Goal: Task Accomplishment & Management: Manage account settings

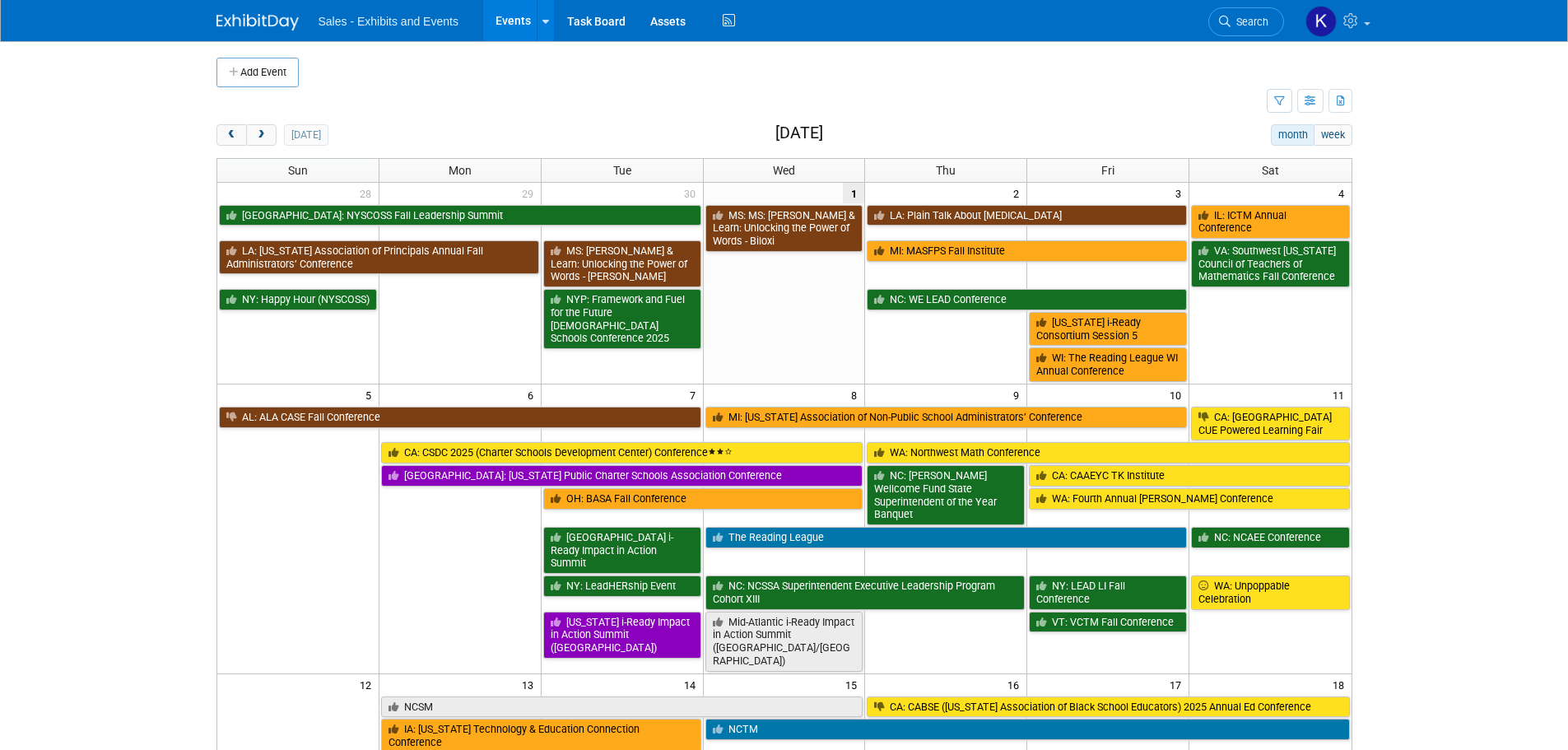
click at [1256, 19] on span "Search" at bounding box center [1250, 21] width 38 height 12
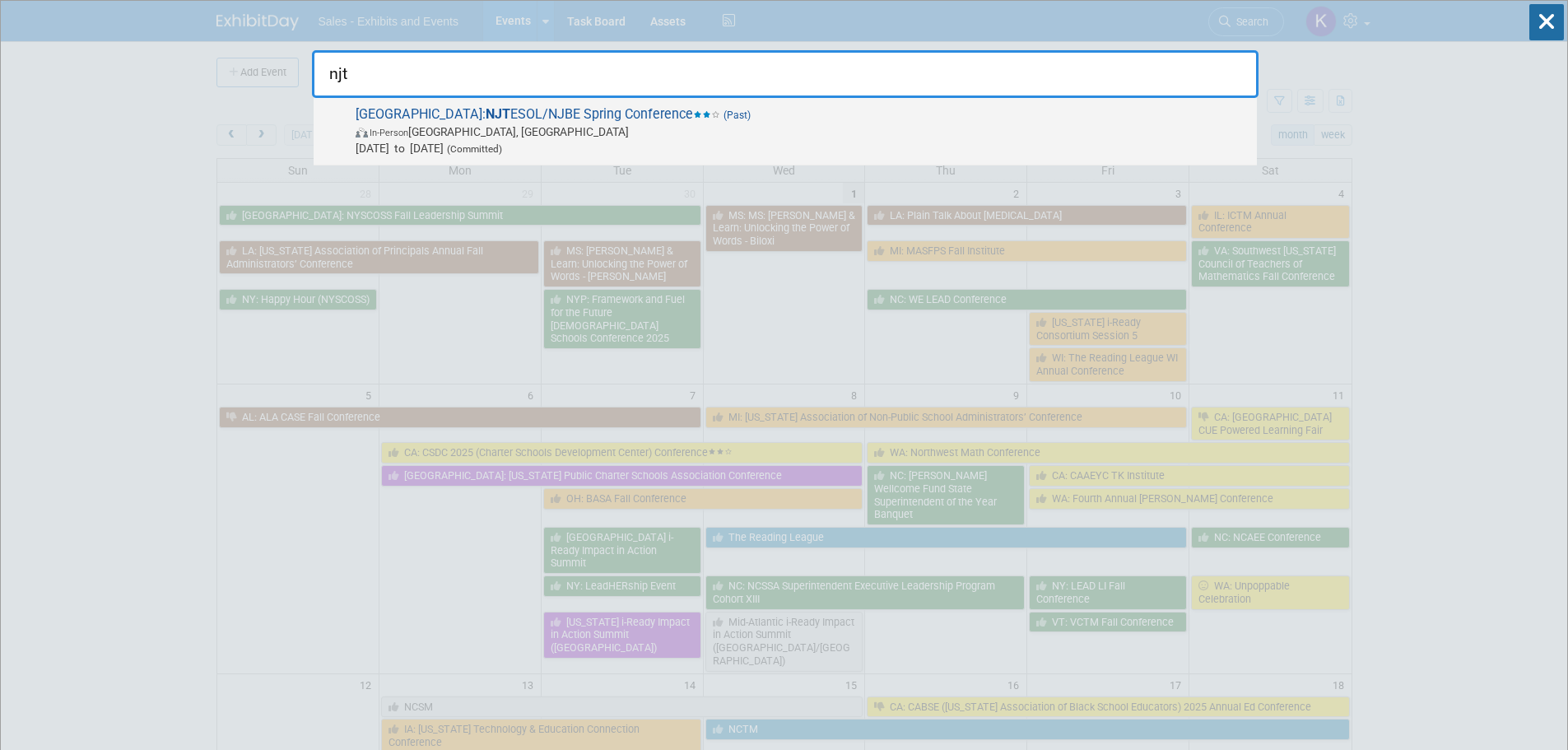
type input "njt"
click at [425, 123] on span "NJ: NJT ESOL/NJBE Spring Conference (Past) In-Person New Brunswick, NJ May 20, …" at bounding box center [799, 131] width 898 height 51
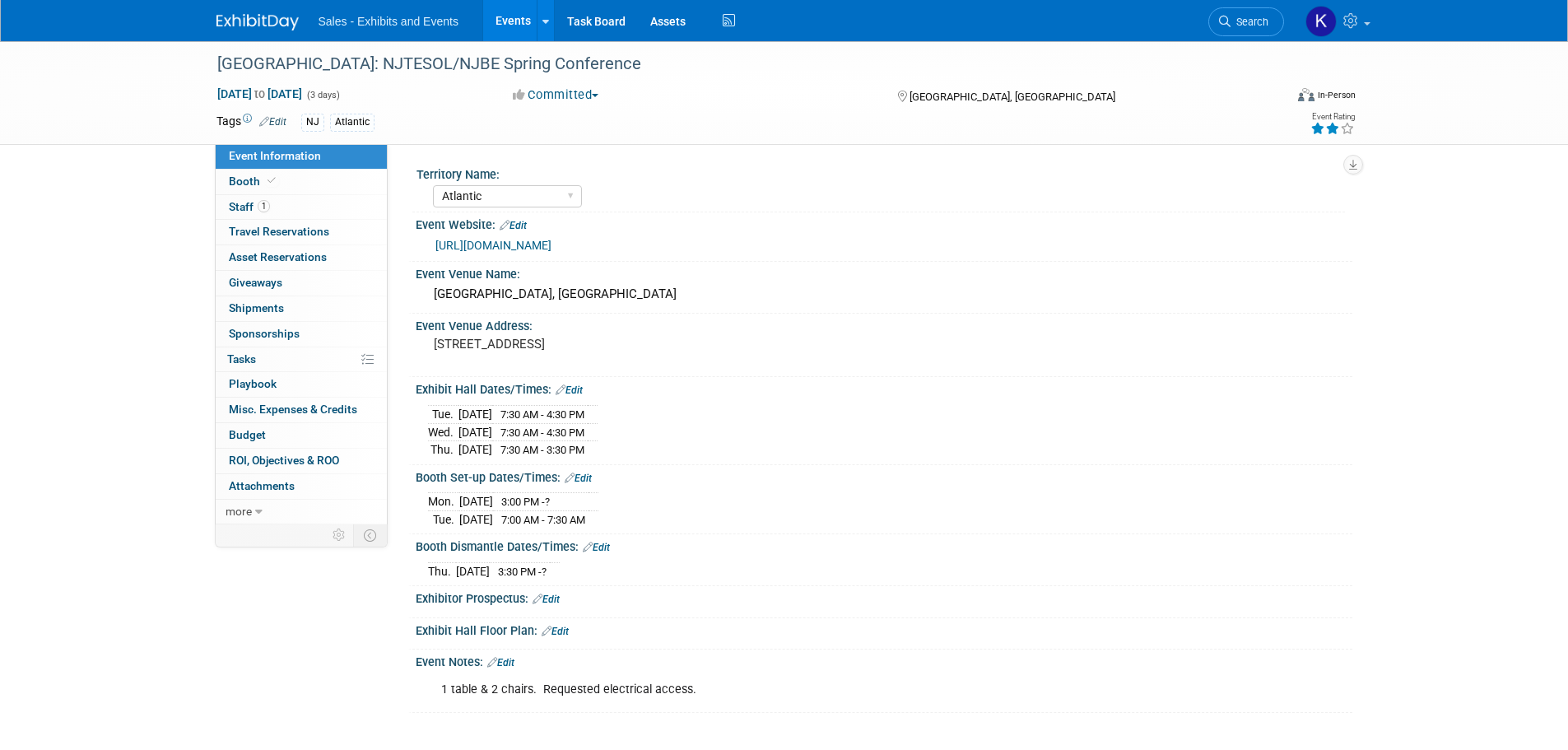
select select "Atlantic"
click at [246, 176] on span "Booth" at bounding box center [253, 181] width 50 height 13
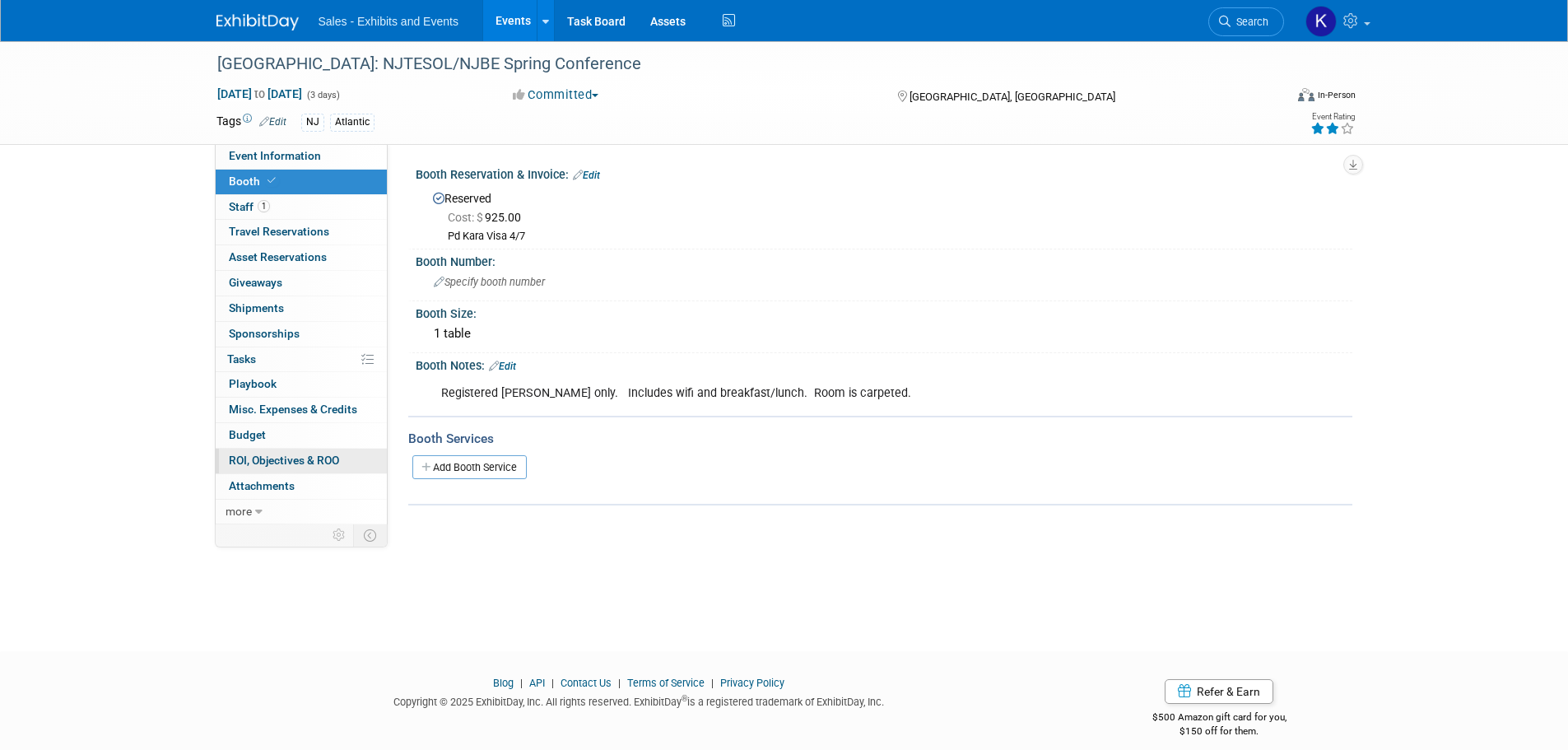
click at [251, 458] on span "ROI, Objectives & ROO 0" at bounding box center [284, 460] width 111 height 13
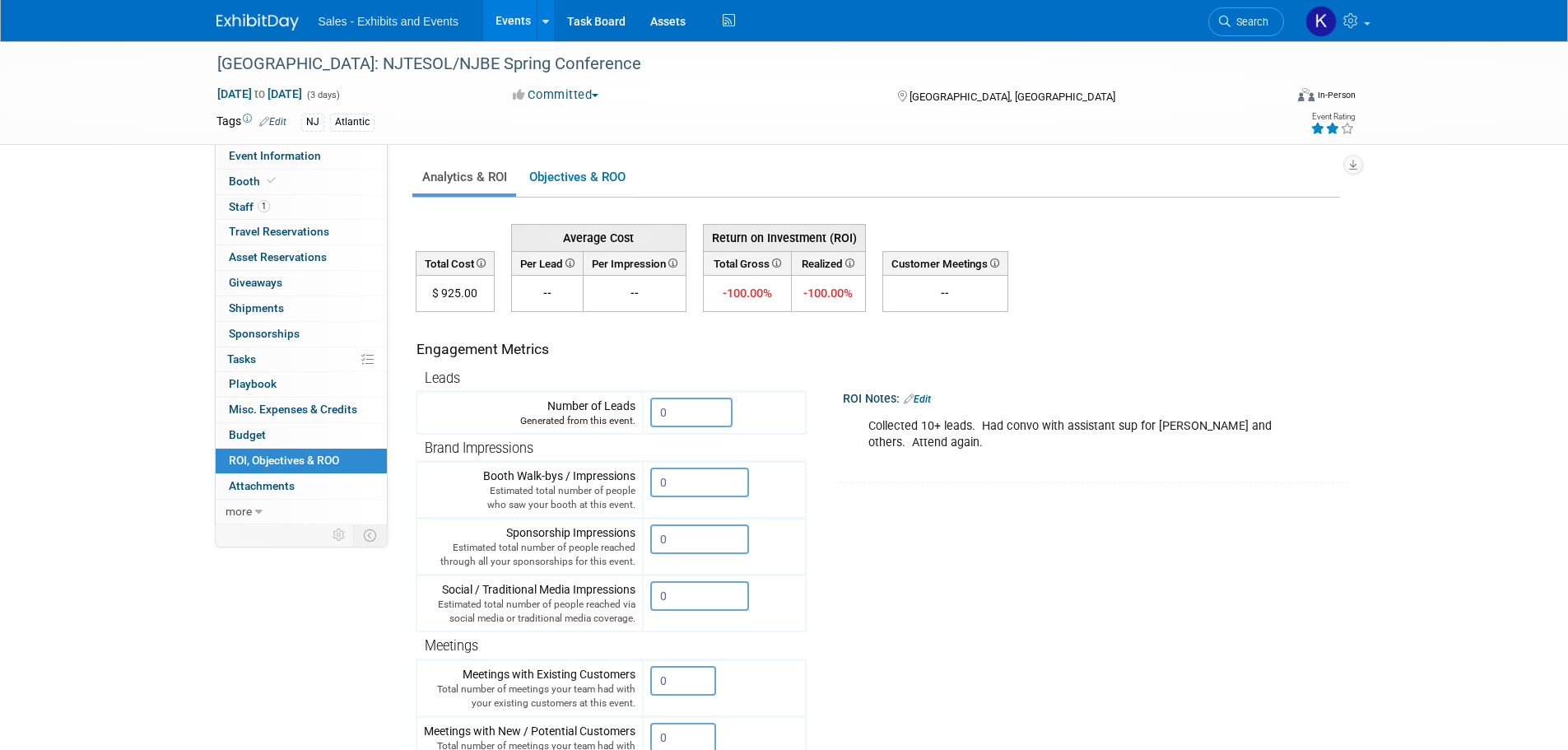
click at [251, 24] on img at bounding box center [257, 22] width 82 height 16
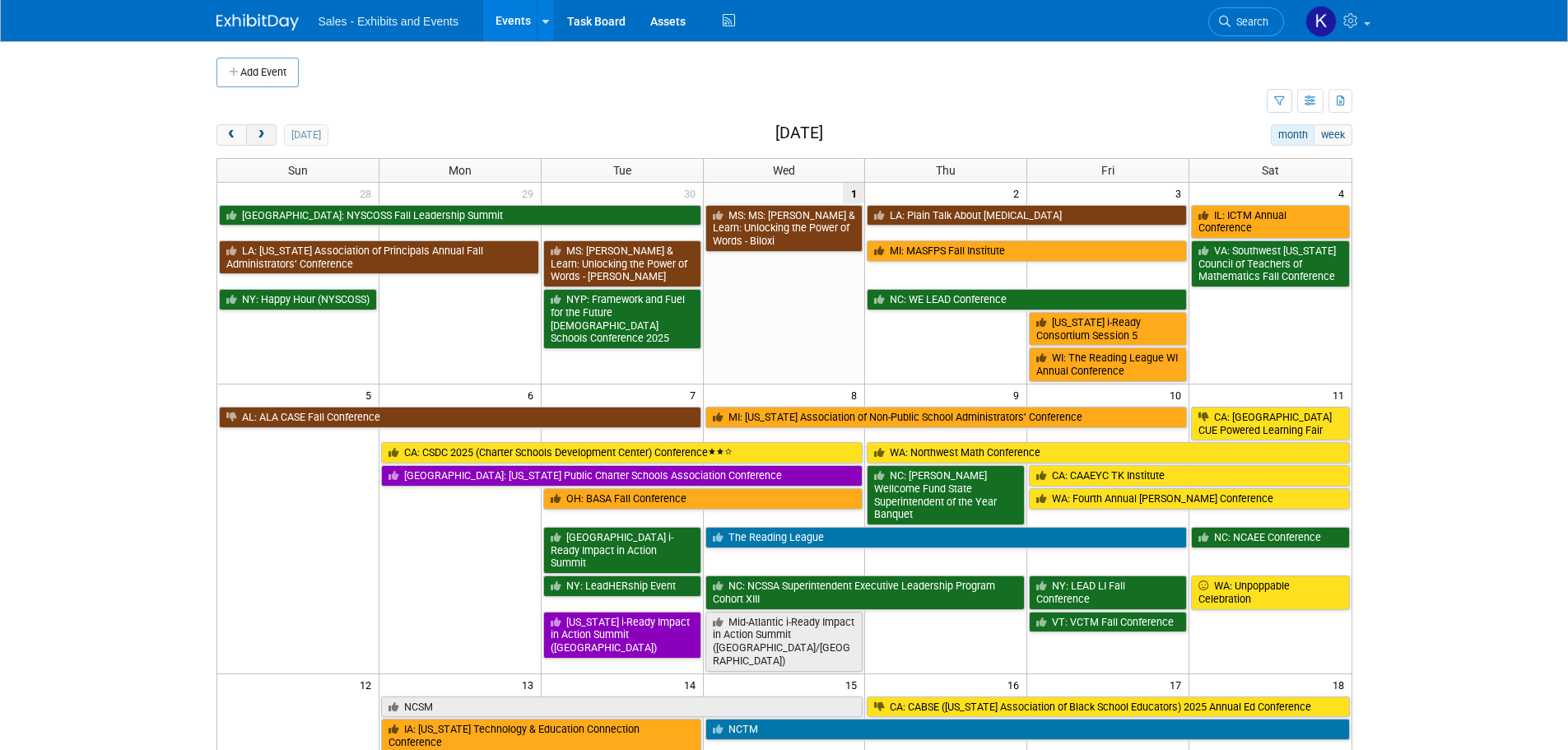
click at [264, 131] on span "next" at bounding box center [261, 135] width 12 height 10
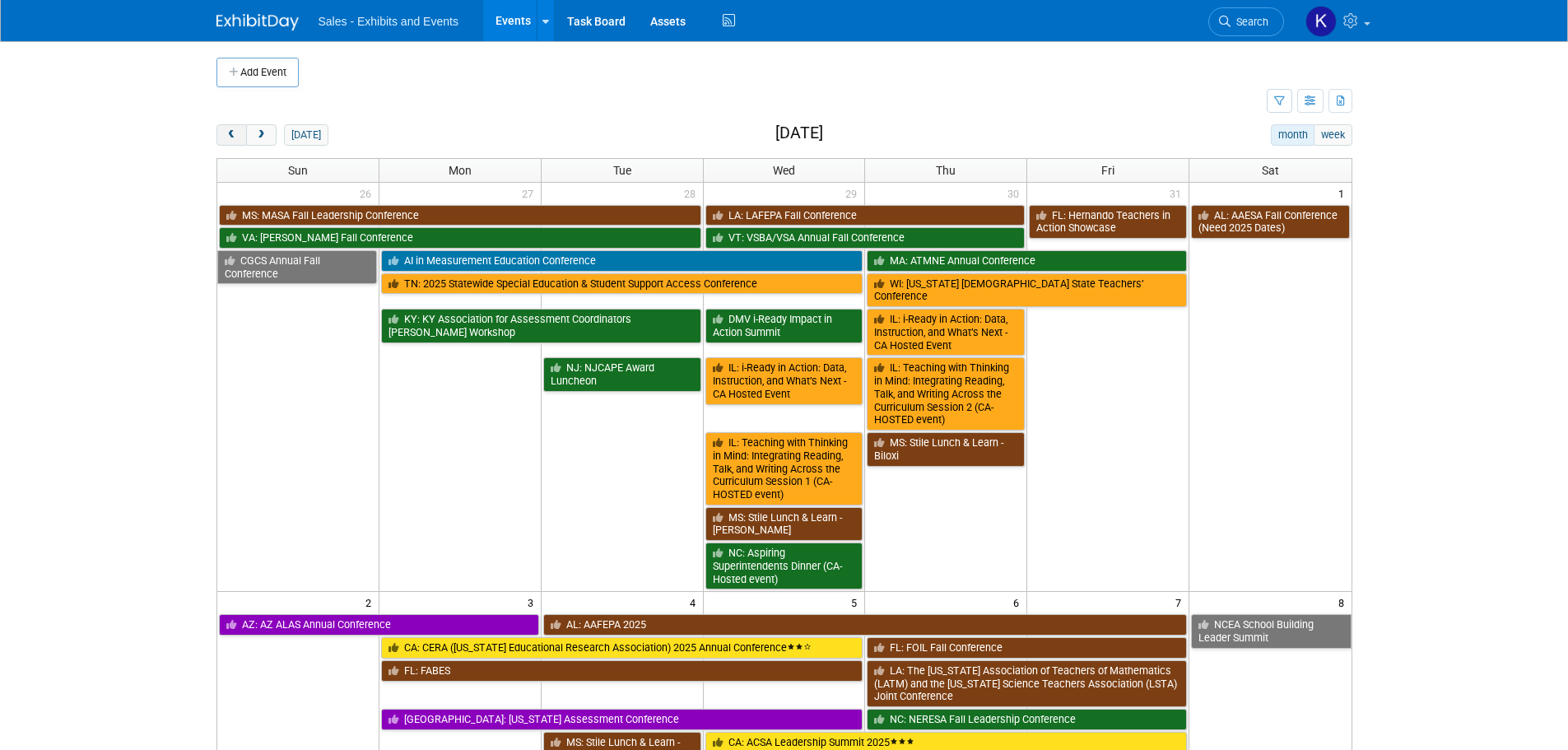
click at [230, 129] on button "prev" at bounding box center [231, 134] width 30 height 21
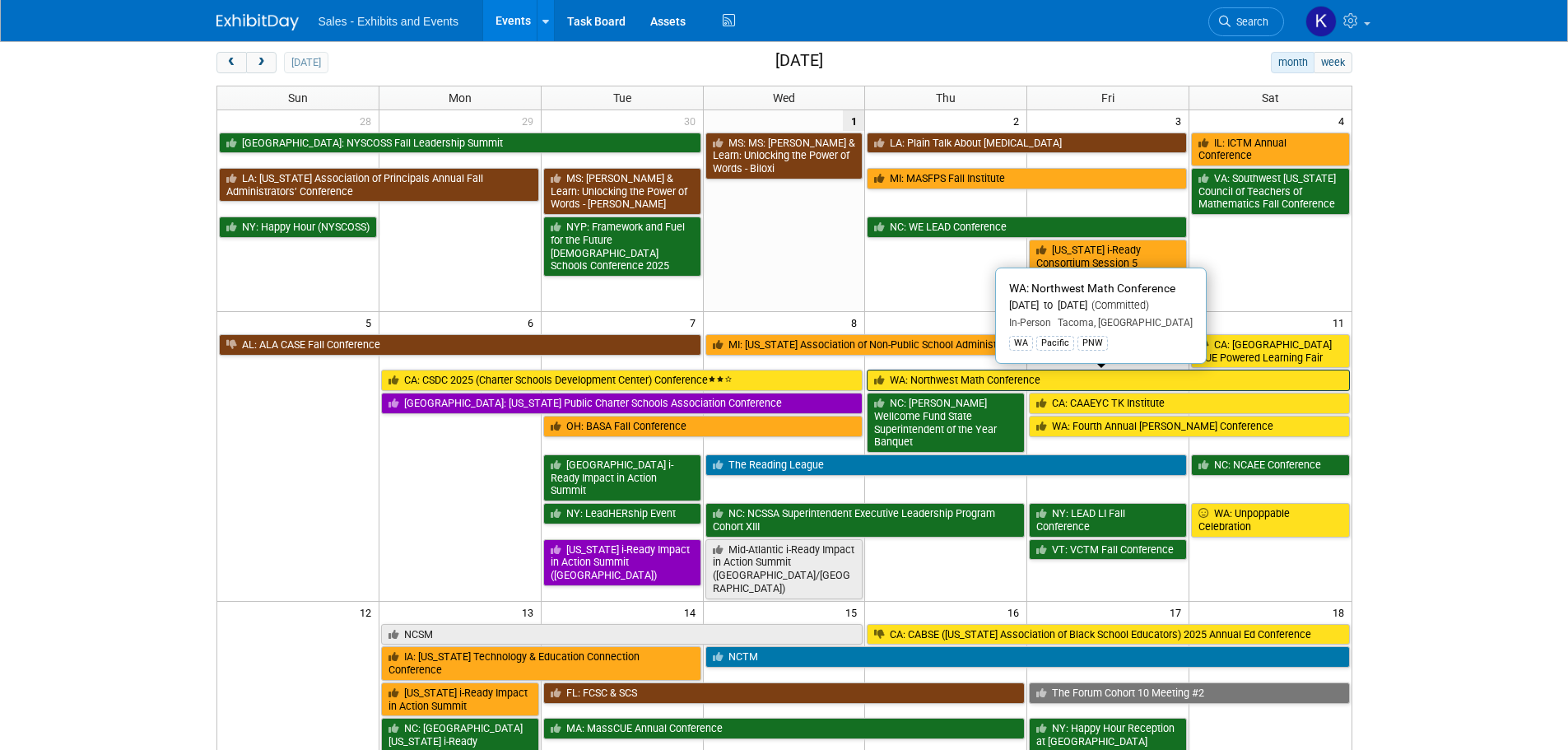
scroll to position [247, 0]
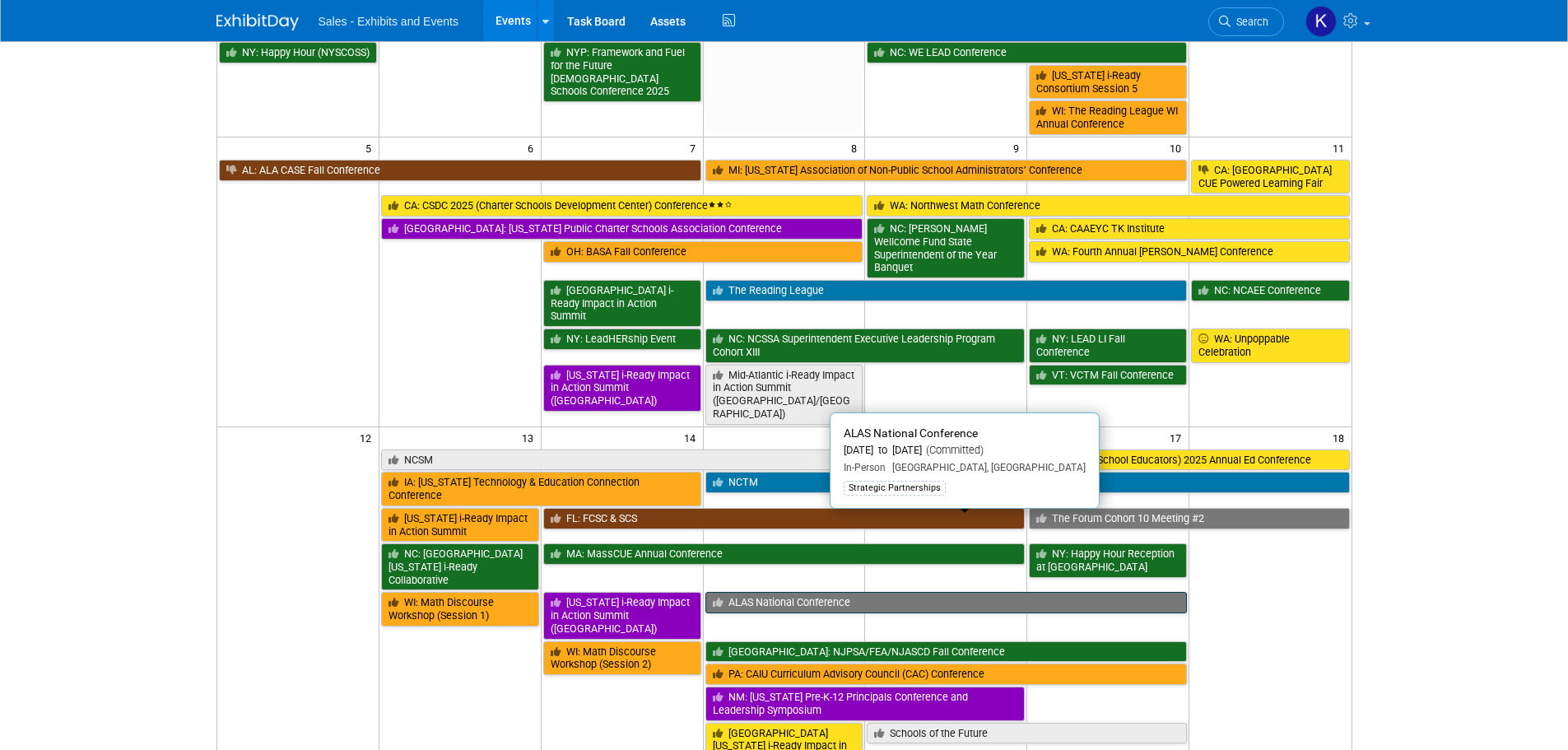
click at [798, 592] on link "ALAS National Conference" at bounding box center [947, 602] width 482 height 21
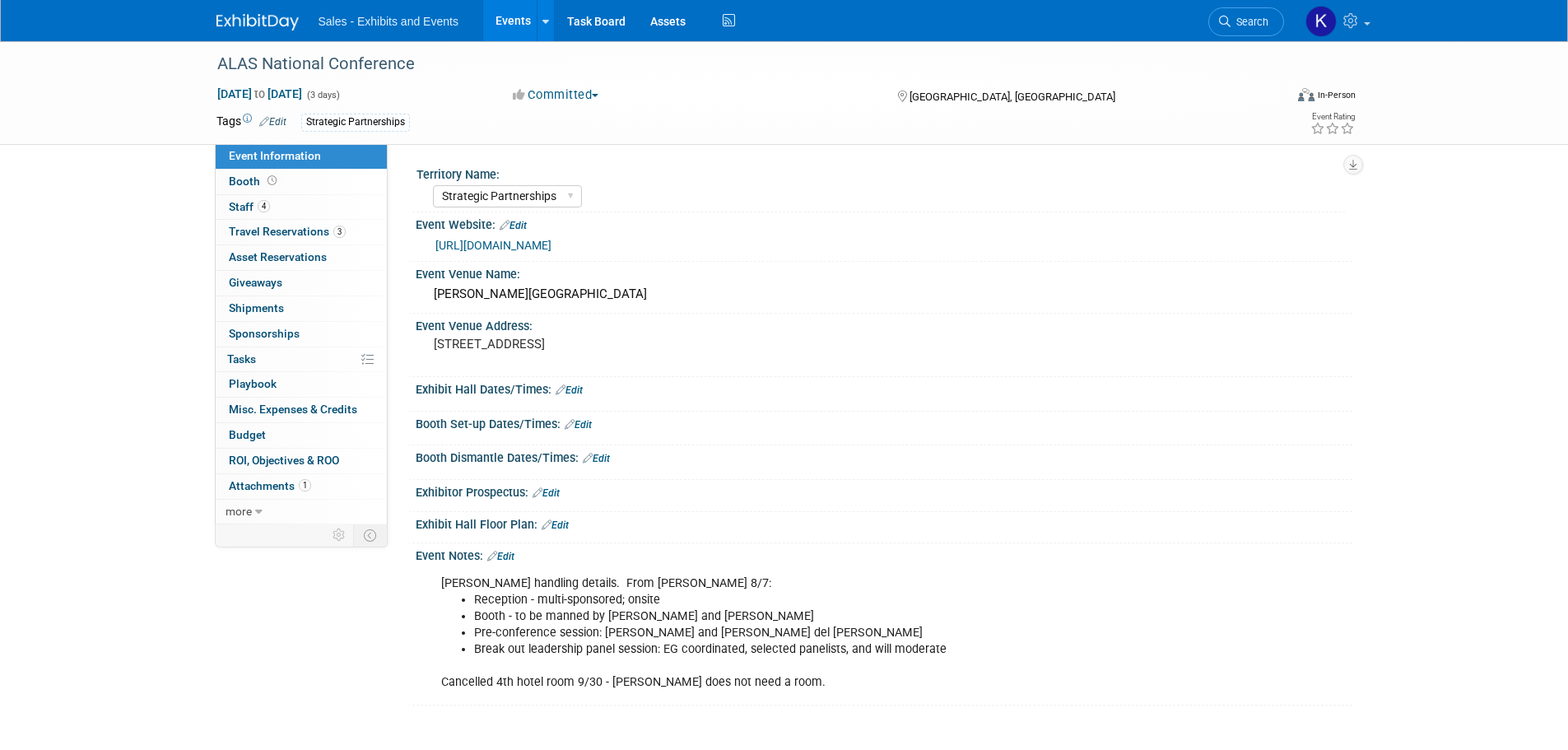
select select "Strategic Partnerships"
click at [244, 187] on span "Booth" at bounding box center [254, 181] width 51 height 13
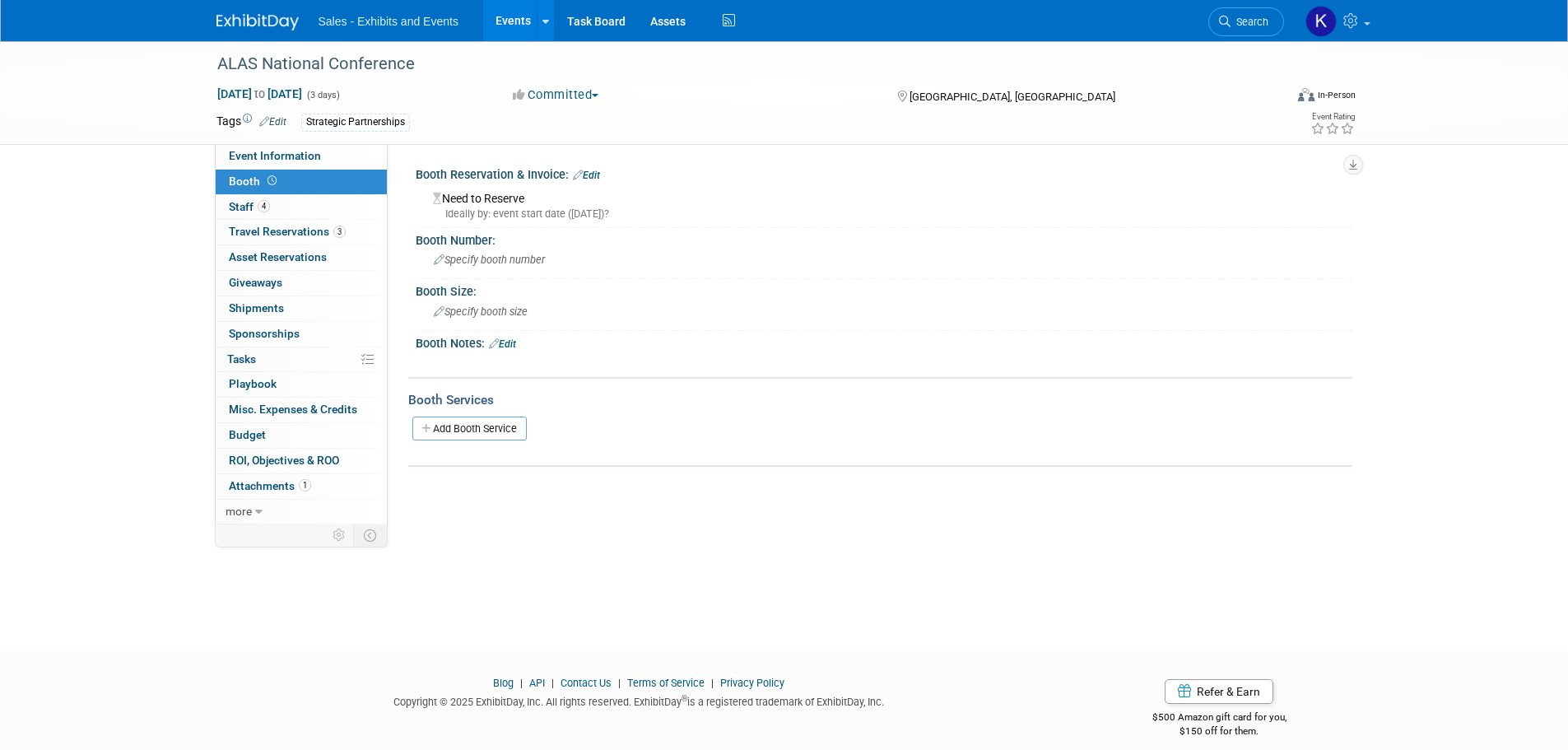
click at [593, 172] on link "Edit" at bounding box center [586, 175] width 28 height 11
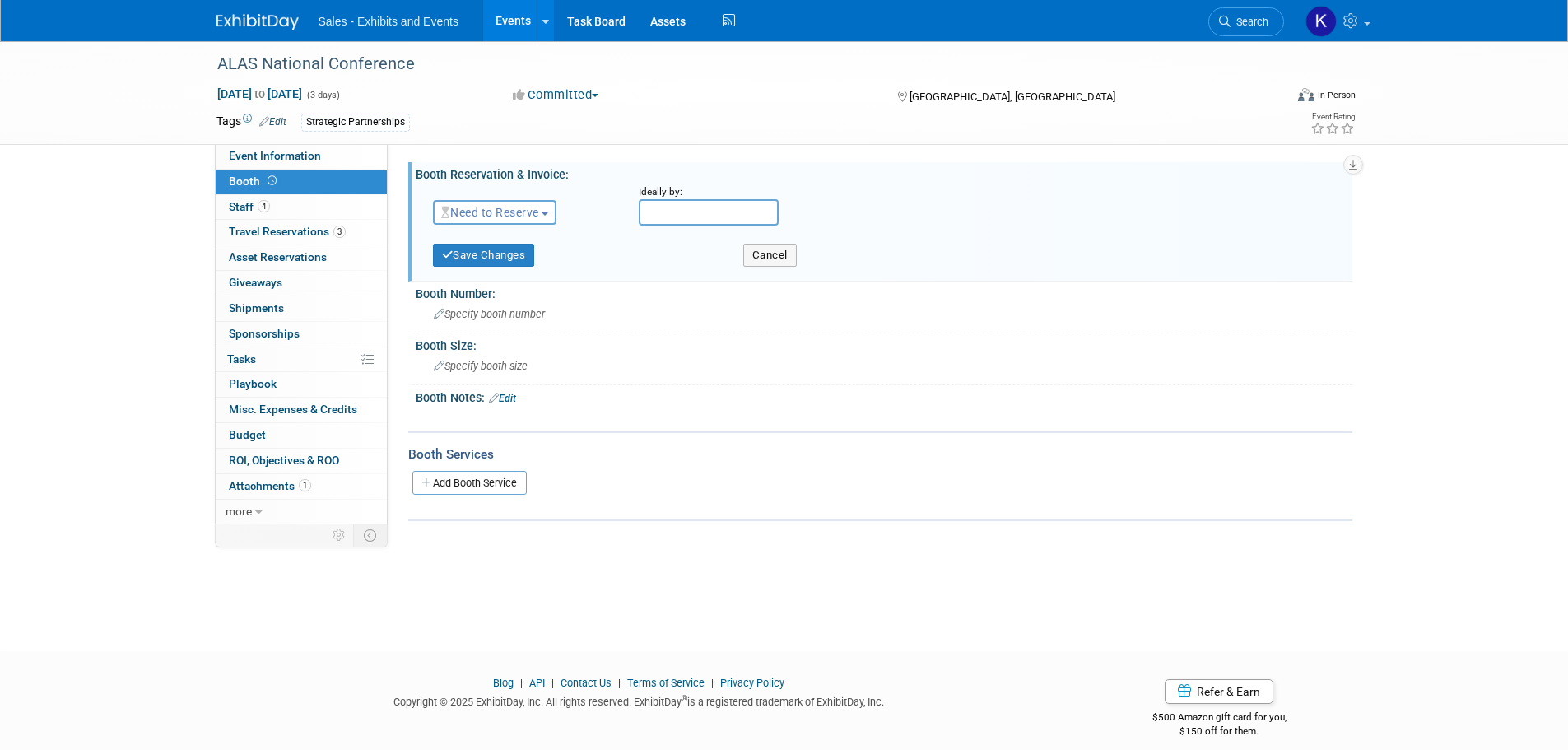
click at [517, 215] on span "Need to Reserve" at bounding box center [490, 213] width 98 height 13
click at [509, 238] on link "Need to Reserve" at bounding box center [521, 240] width 176 height 23
click at [540, 213] on link "Need to Reserve" at bounding box center [492, 213] width 102 height 13
click at [507, 256] on link "Reserved" at bounding box center [521, 263] width 176 height 23
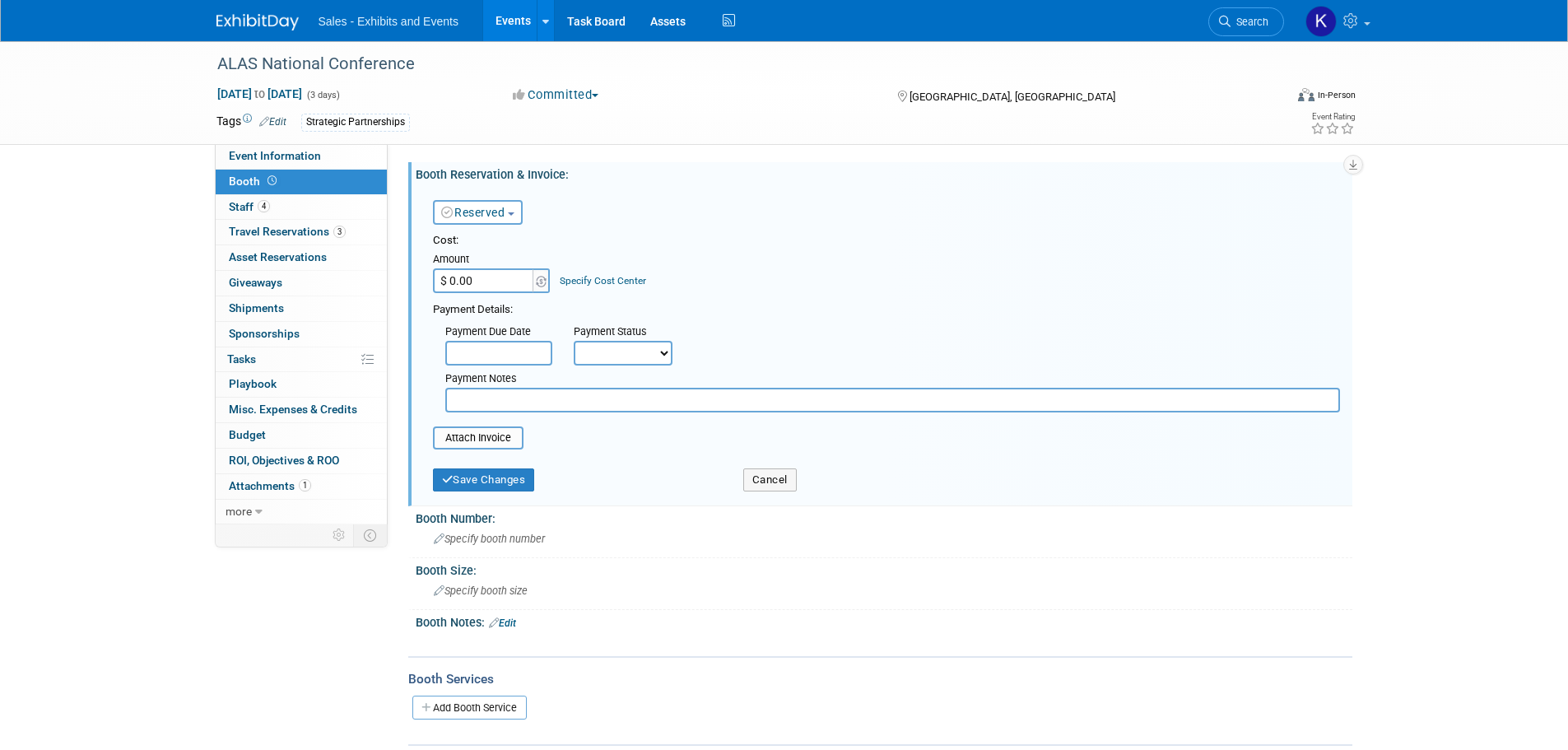
click at [518, 407] on input "text" at bounding box center [893, 400] width 895 height 25
type input "Part of sponsorship"
click at [503, 488] on button "Save Changes" at bounding box center [484, 480] width 102 height 23
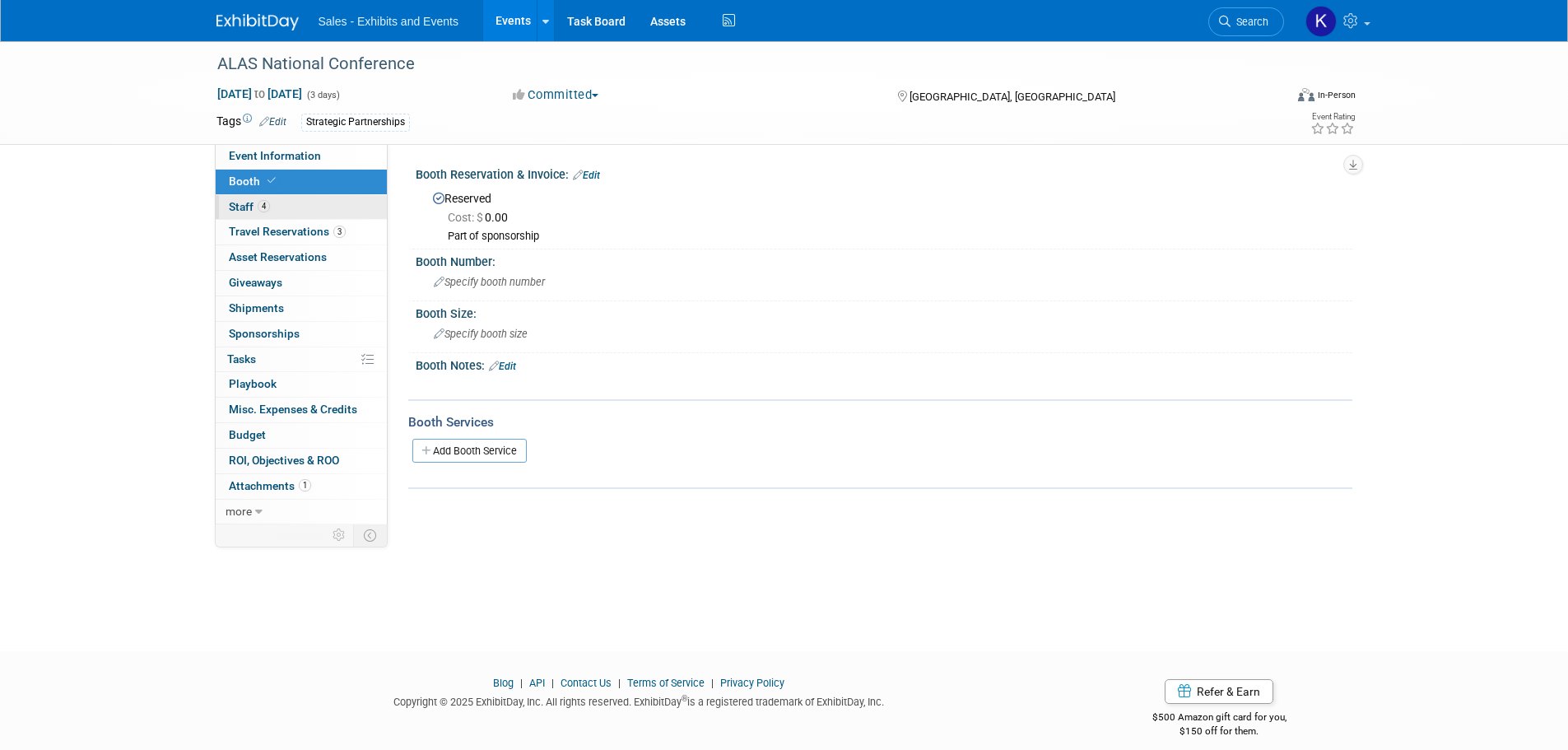
click at [243, 203] on span "Staff 4" at bounding box center [249, 207] width 41 height 13
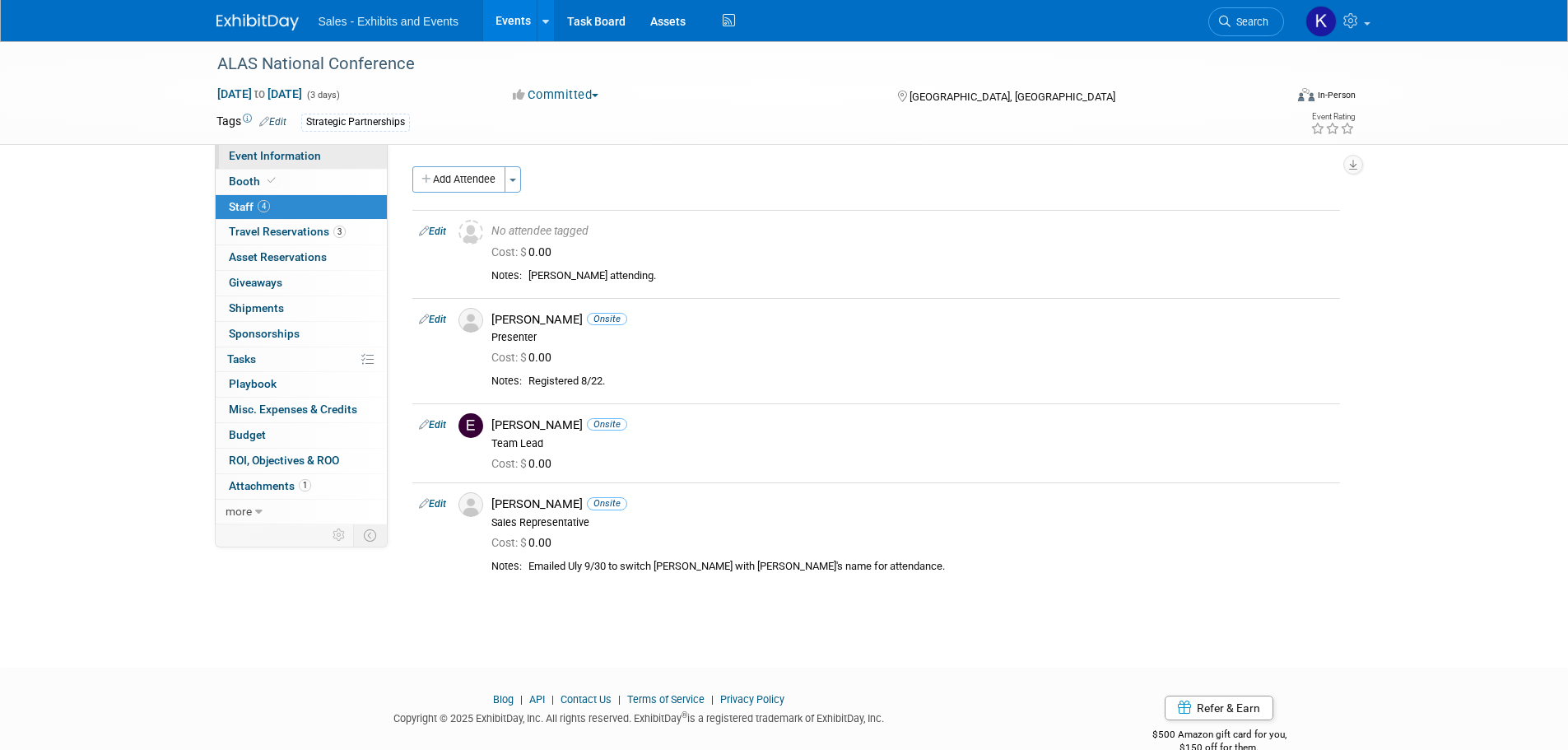
click at [246, 154] on span "Event Information" at bounding box center [274, 155] width 92 height 13
select select "Strategic Partnerships"
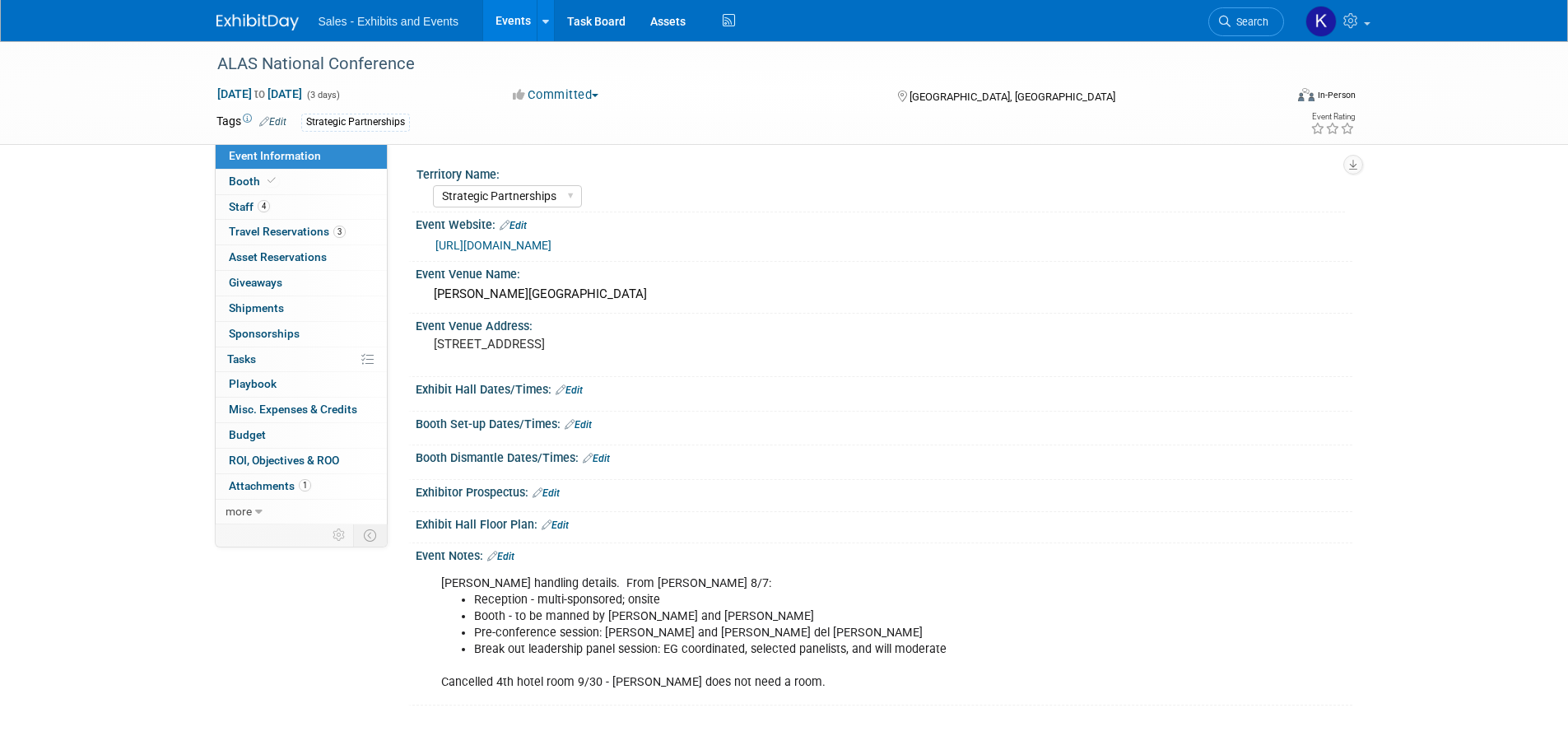
click at [586, 425] on link "Edit" at bounding box center [578, 425] width 28 height 11
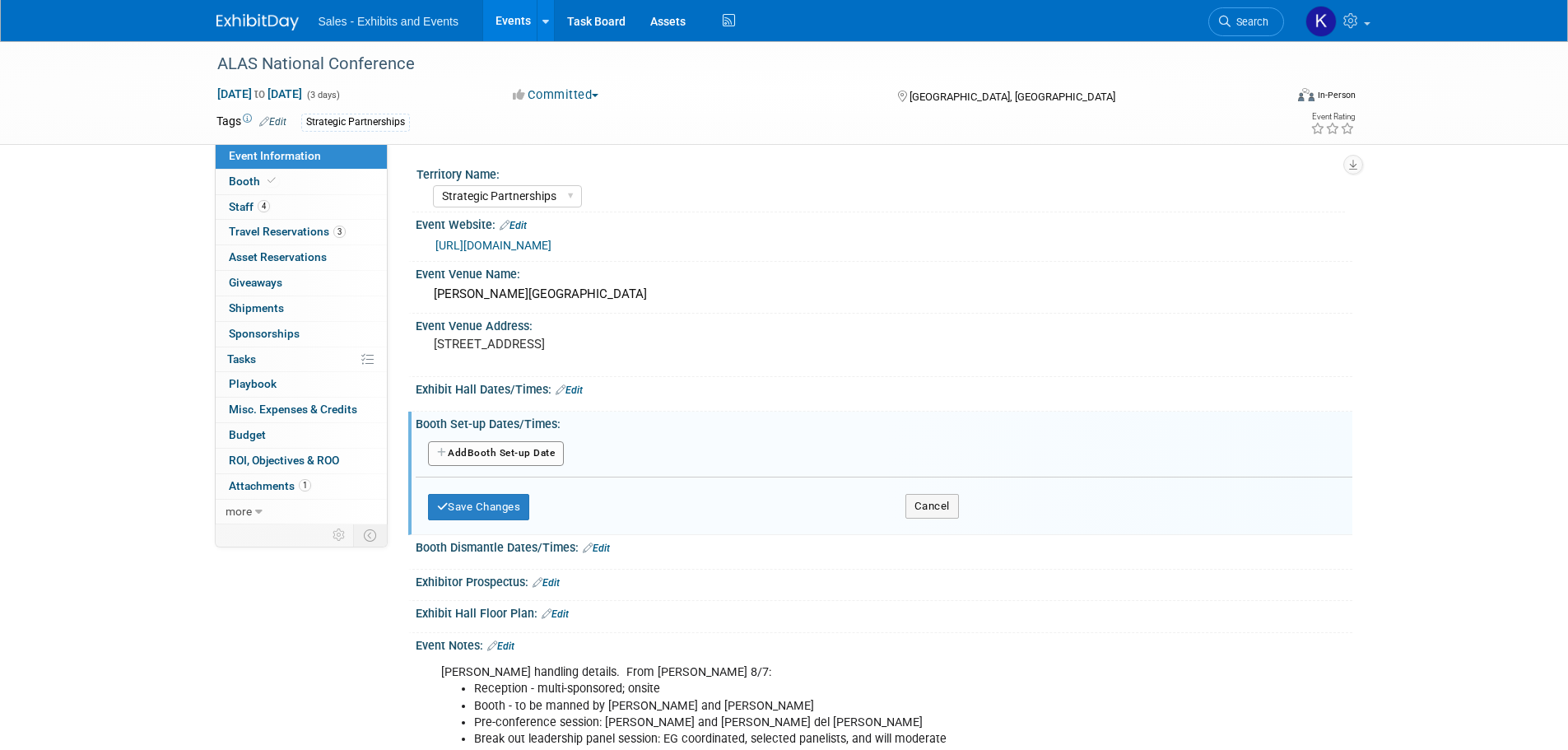
click at [552, 456] on button "Add Another Booth Set-up Date" at bounding box center [495, 454] width 136 height 25
select select "9"
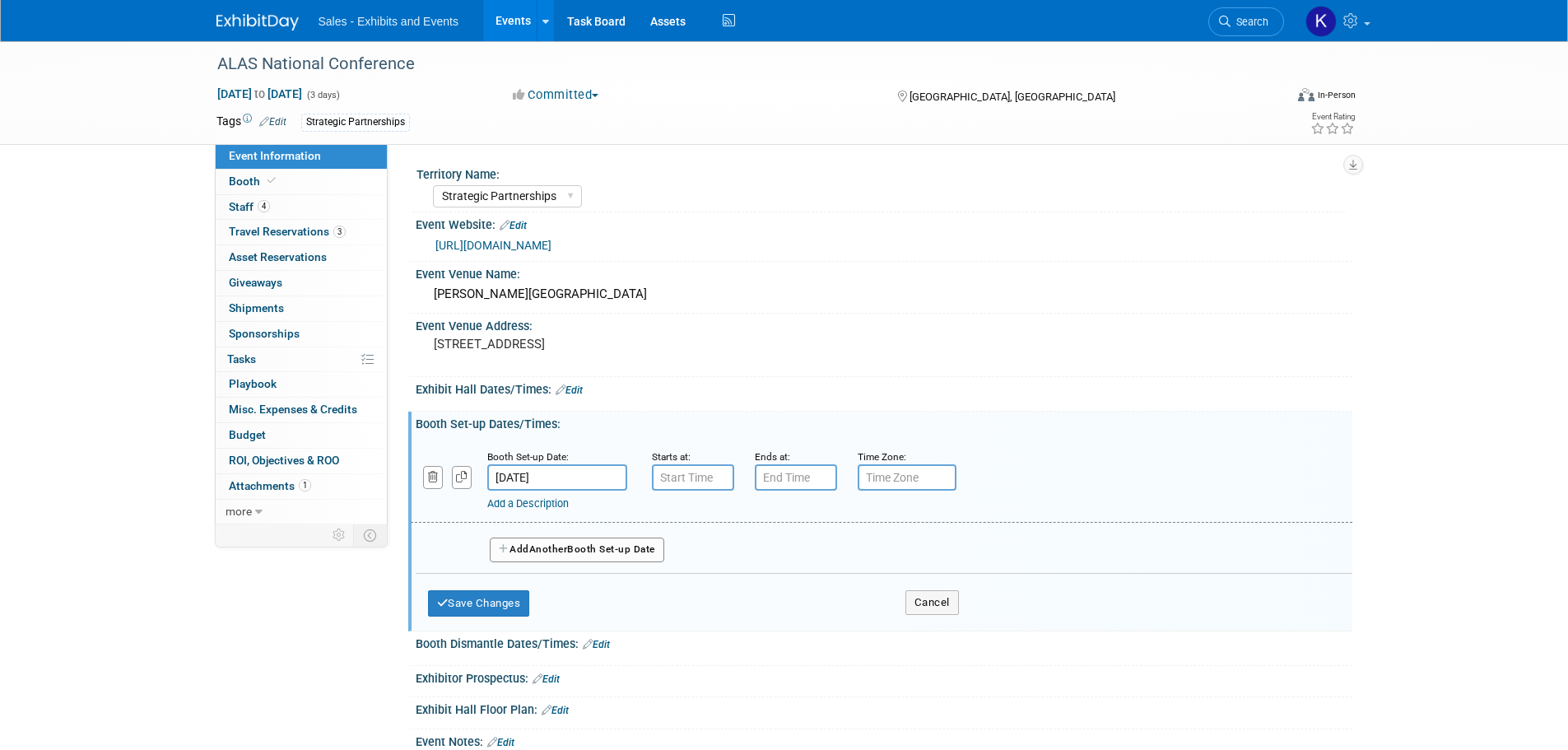
click at [563, 473] on input "Oct 15, 2025" at bounding box center [557, 477] width 140 height 27
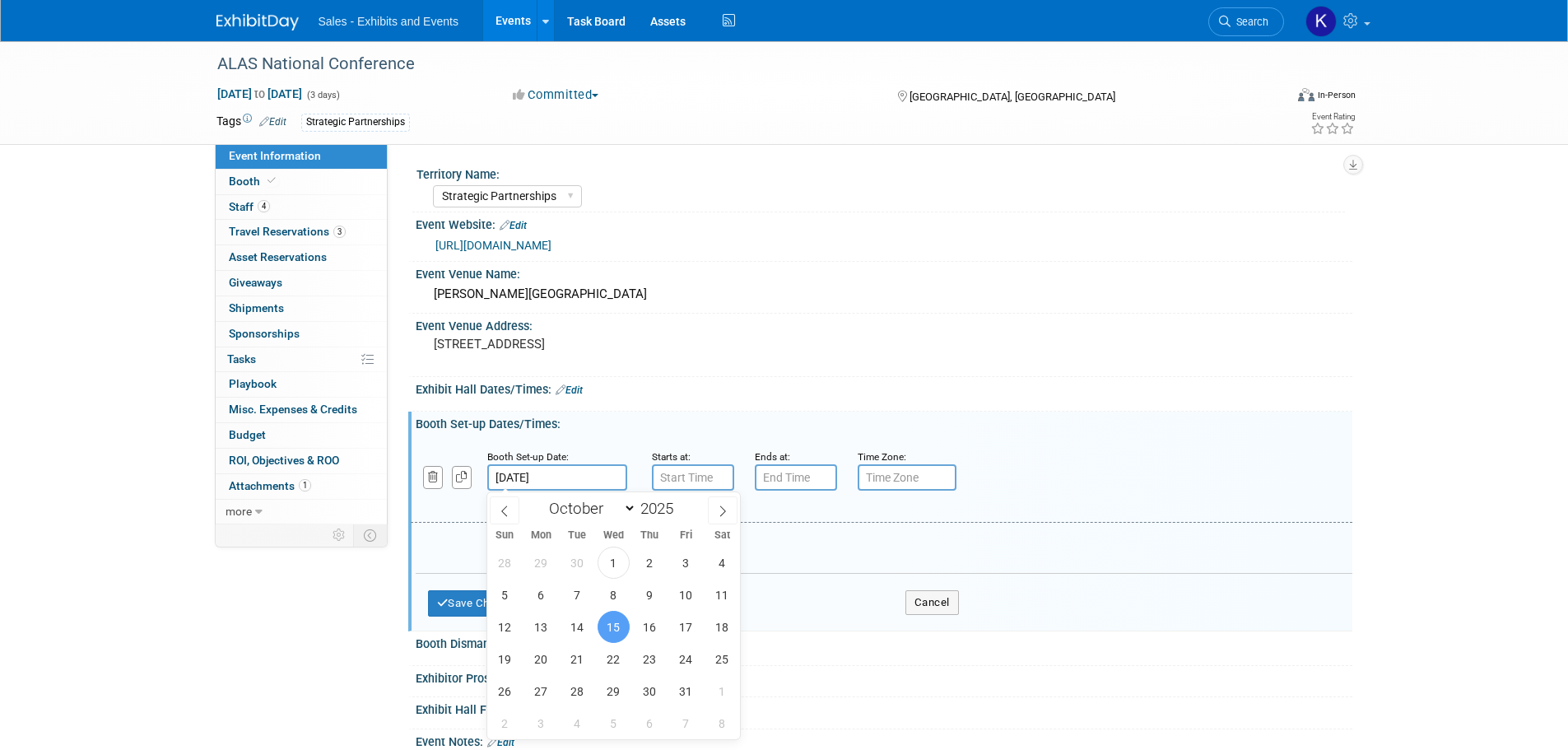
click at [617, 632] on span "15" at bounding box center [613, 627] width 32 height 32
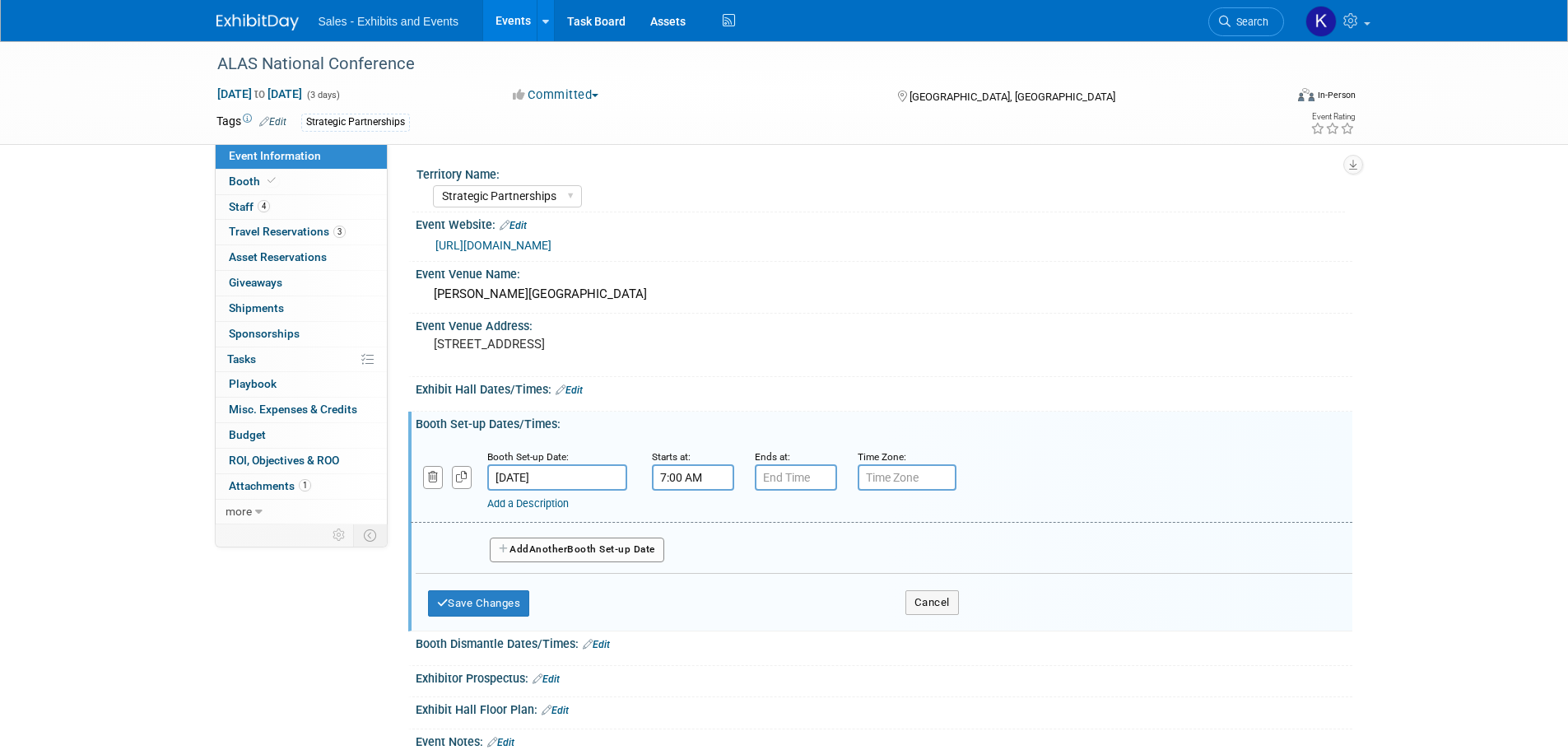
click at [703, 476] on input "7:00 AM" at bounding box center [693, 477] width 82 height 27
drag, startPoint x: 700, startPoint y: 510, endPoint x: 704, endPoint y: 518, distance: 8.9
click at [700, 512] on span at bounding box center [691, 518] width 29 height 29
type input "8:00 AM"
drag, startPoint x: 815, startPoint y: 482, endPoint x: 825, endPoint y: 503, distance: 23.3
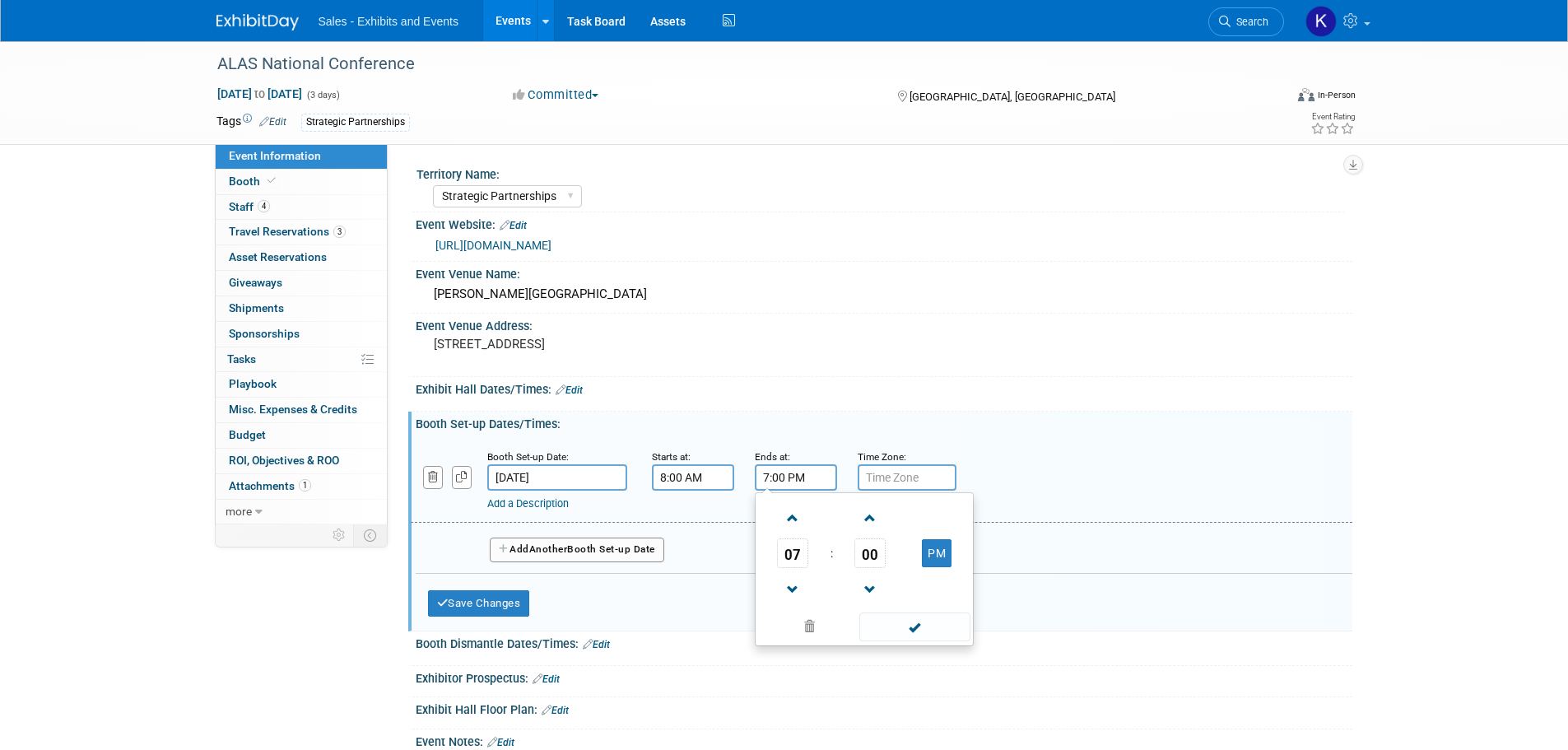
click at [815, 482] on input "7:00 PM" at bounding box center [795, 477] width 82 height 27
click at [791, 592] on span at bounding box center [794, 590] width 29 height 29
click at [792, 592] on span at bounding box center [794, 590] width 29 height 29
click at [793, 592] on span at bounding box center [794, 590] width 29 height 29
click at [794, 591] on span at bounding box center [794, 590] width 29 height 29
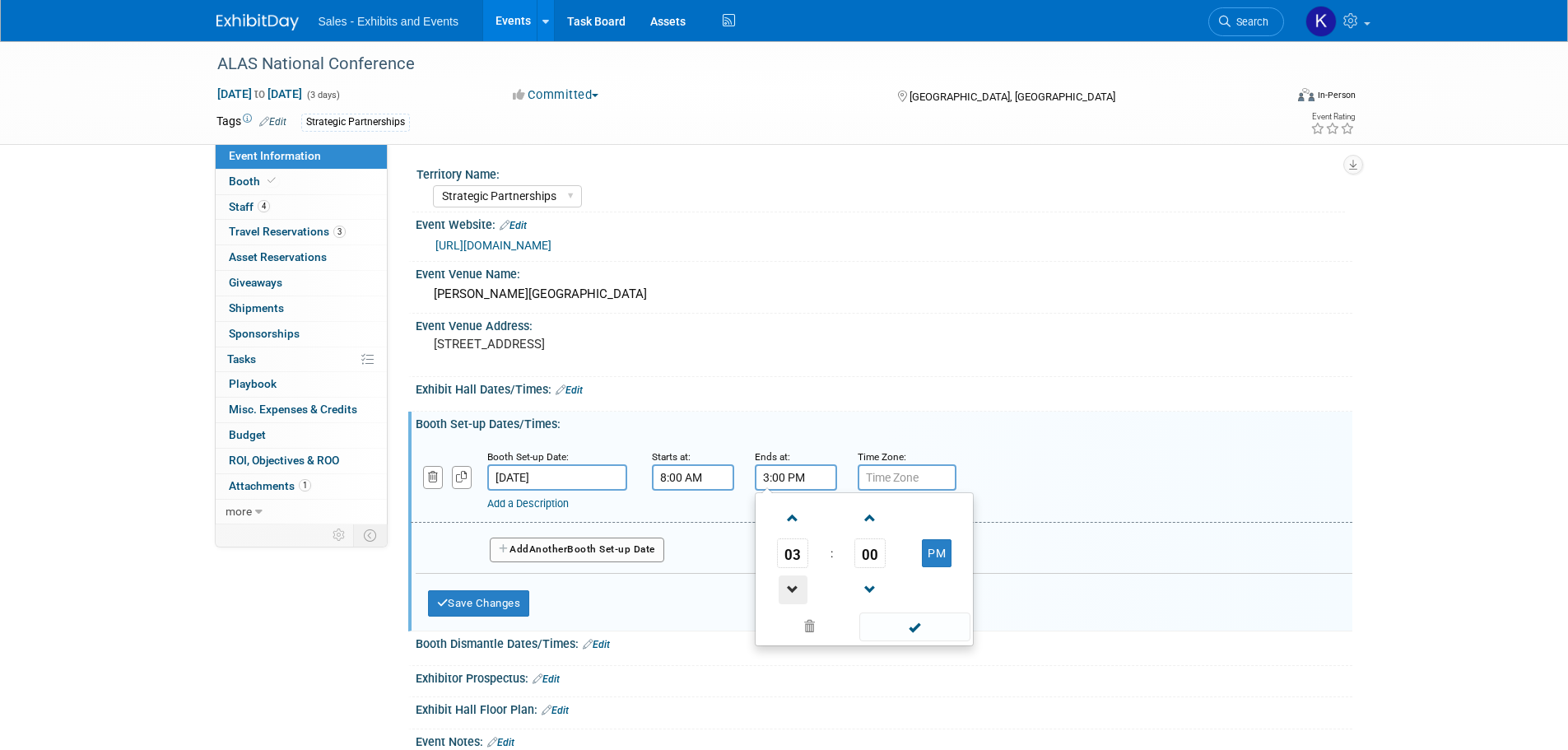
click at [795, 591] on span at bounding box center [794, 590] width 29 height 29
type input "12:00 PM"
click at [909, 640] on span at bounding box center [915, 627] width 111 height 29
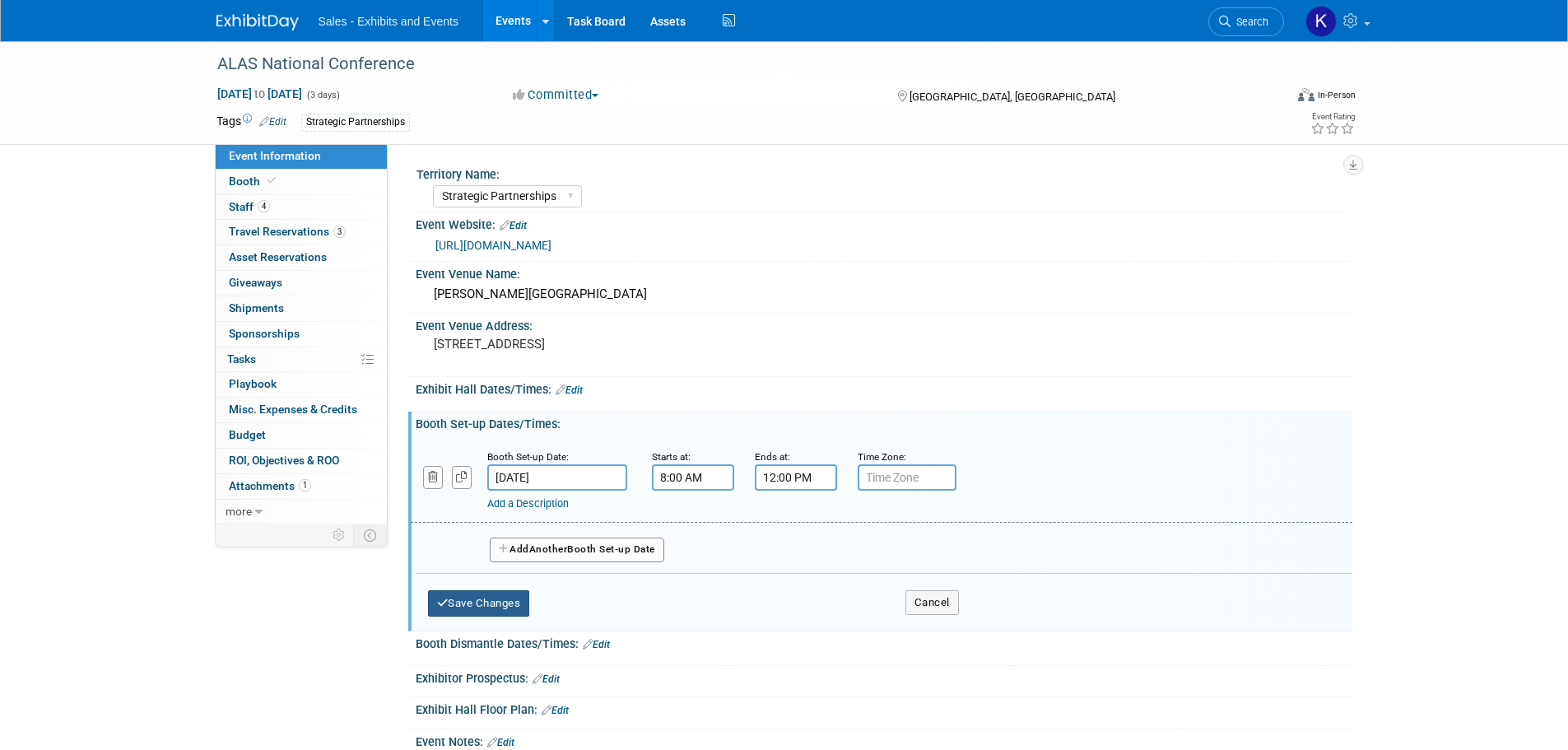
drag, startPoint x: 501, startPoint y: 603, endPoint x: 543, endPoint y: 605, distance: 42.0
click at [502, 603] on button "Save Changes" at bounding box center [478, 604] width 102 height 27
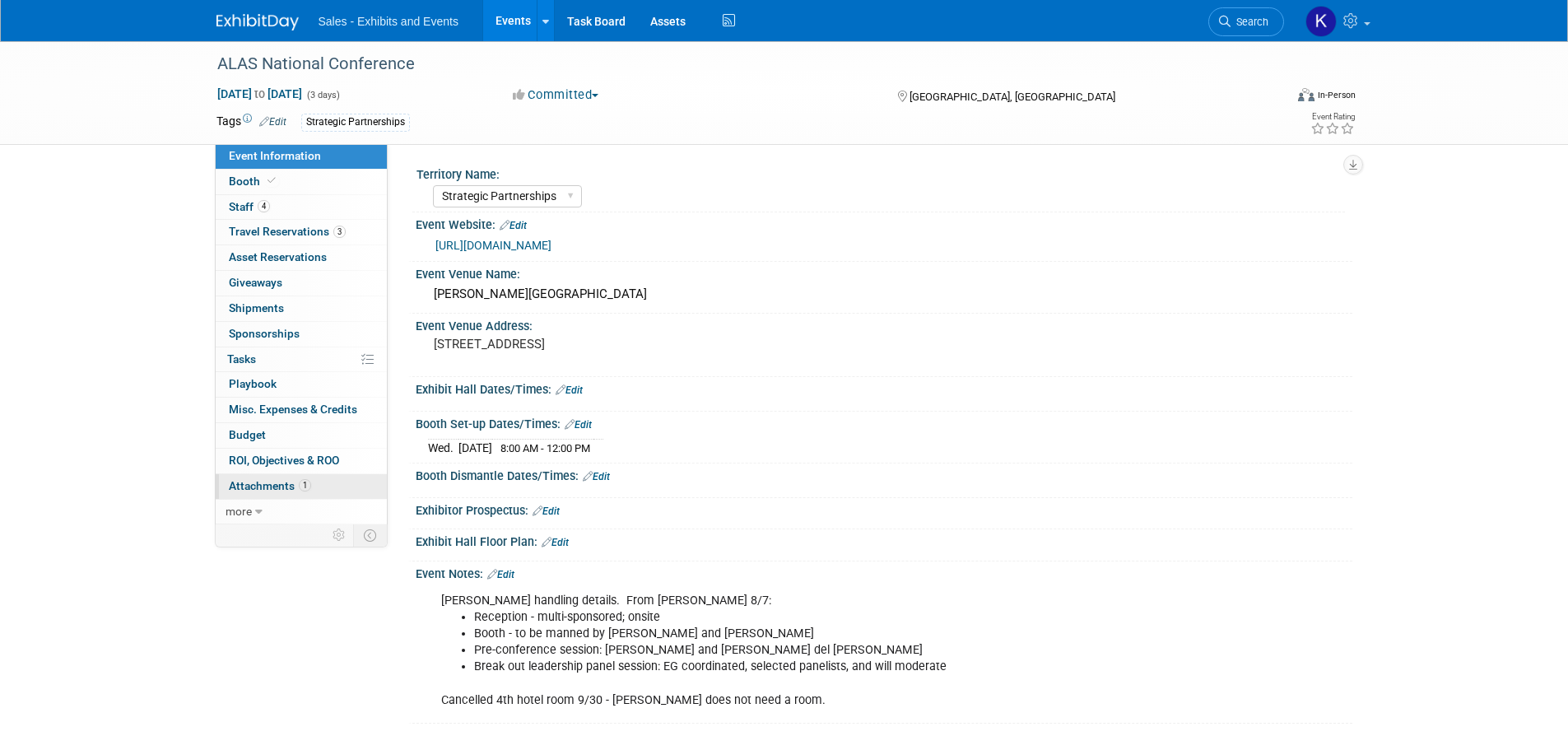
click at [267, 482] on span "Attachments 1" at bounding box center [270, 486] width 82 height 13
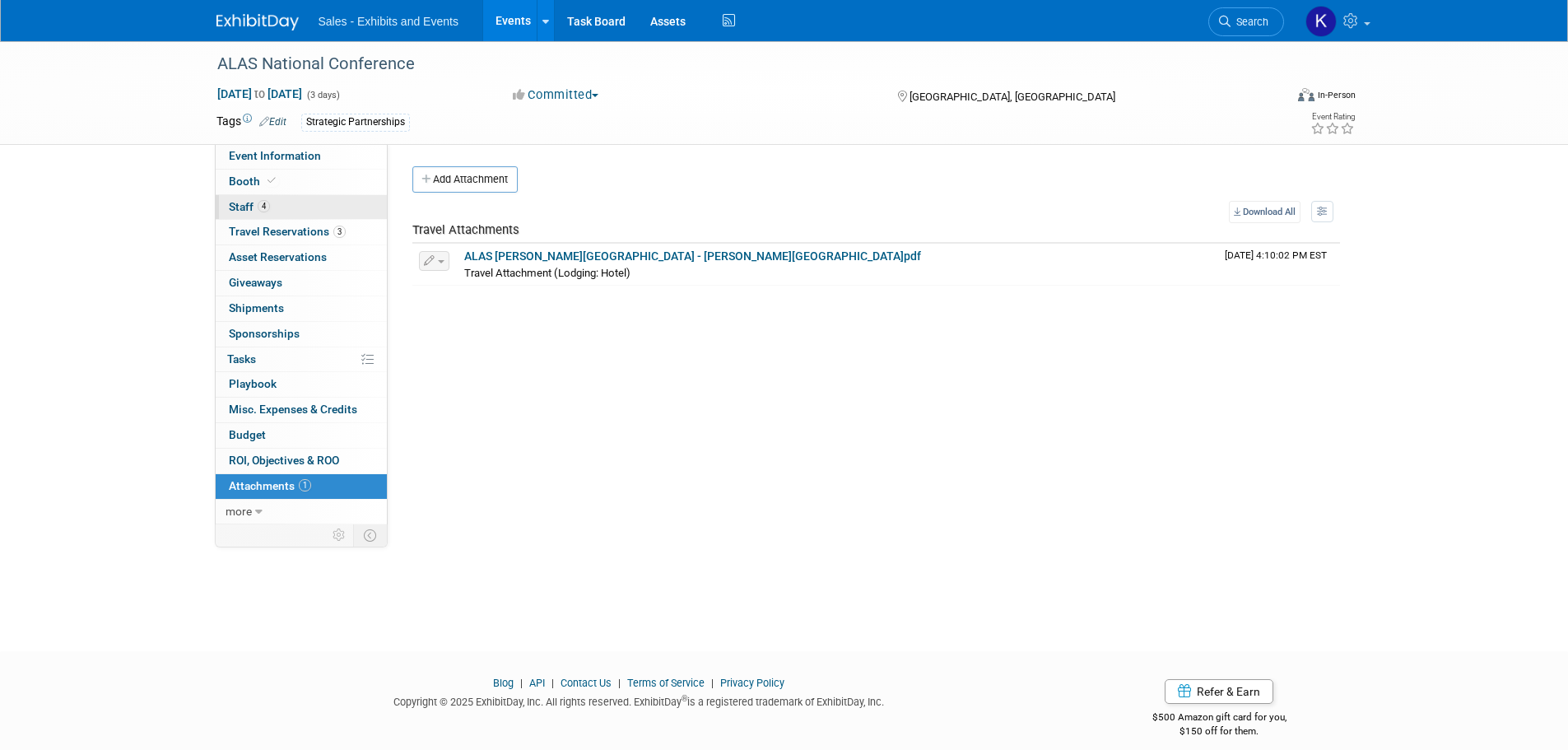
click at [243, 210] on span "Staff 4" at bounding box center [249, 207] width 41 height 13
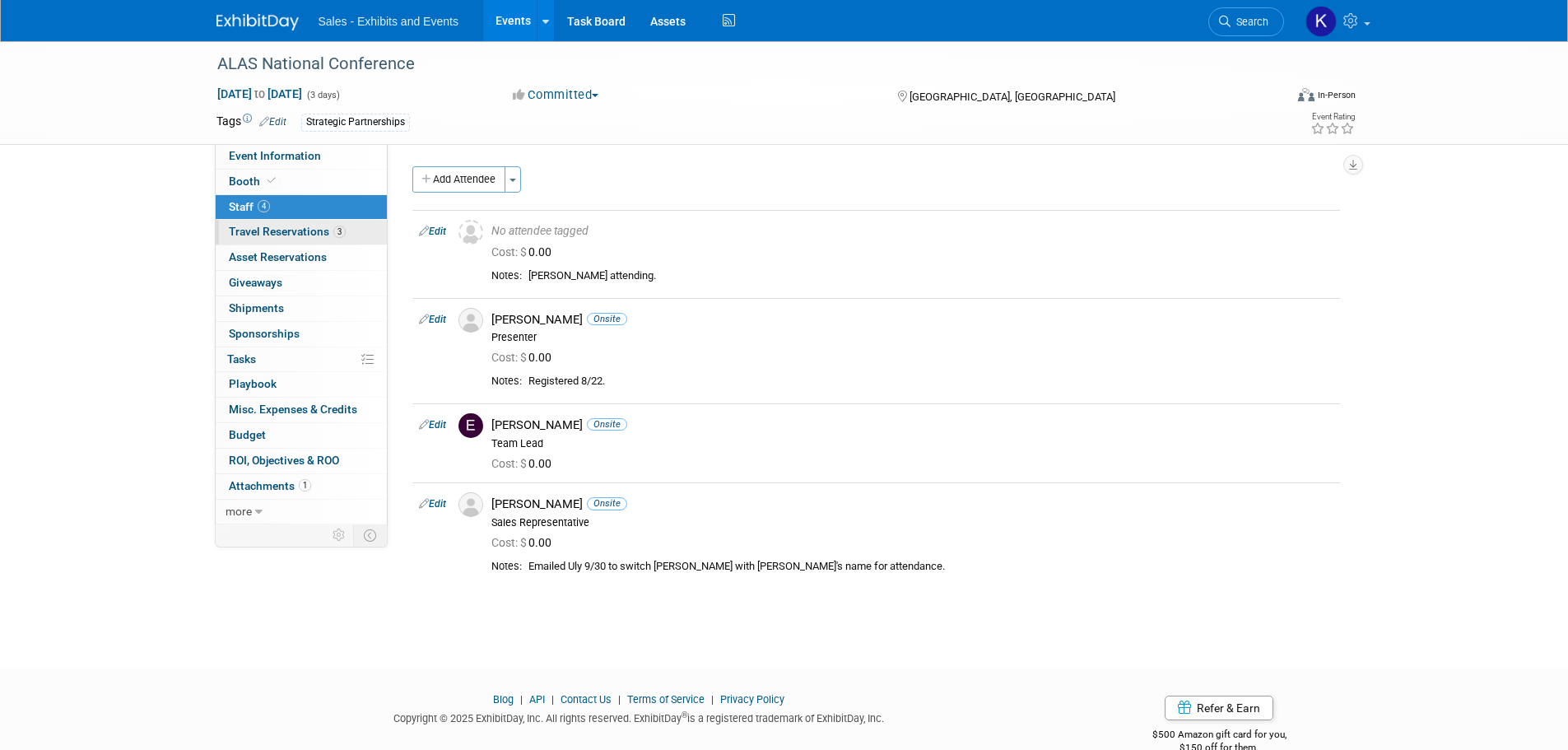
click at [278, 233] on span "Travel Reservations 3" at bounding box center [287, 232] width 117 height 13
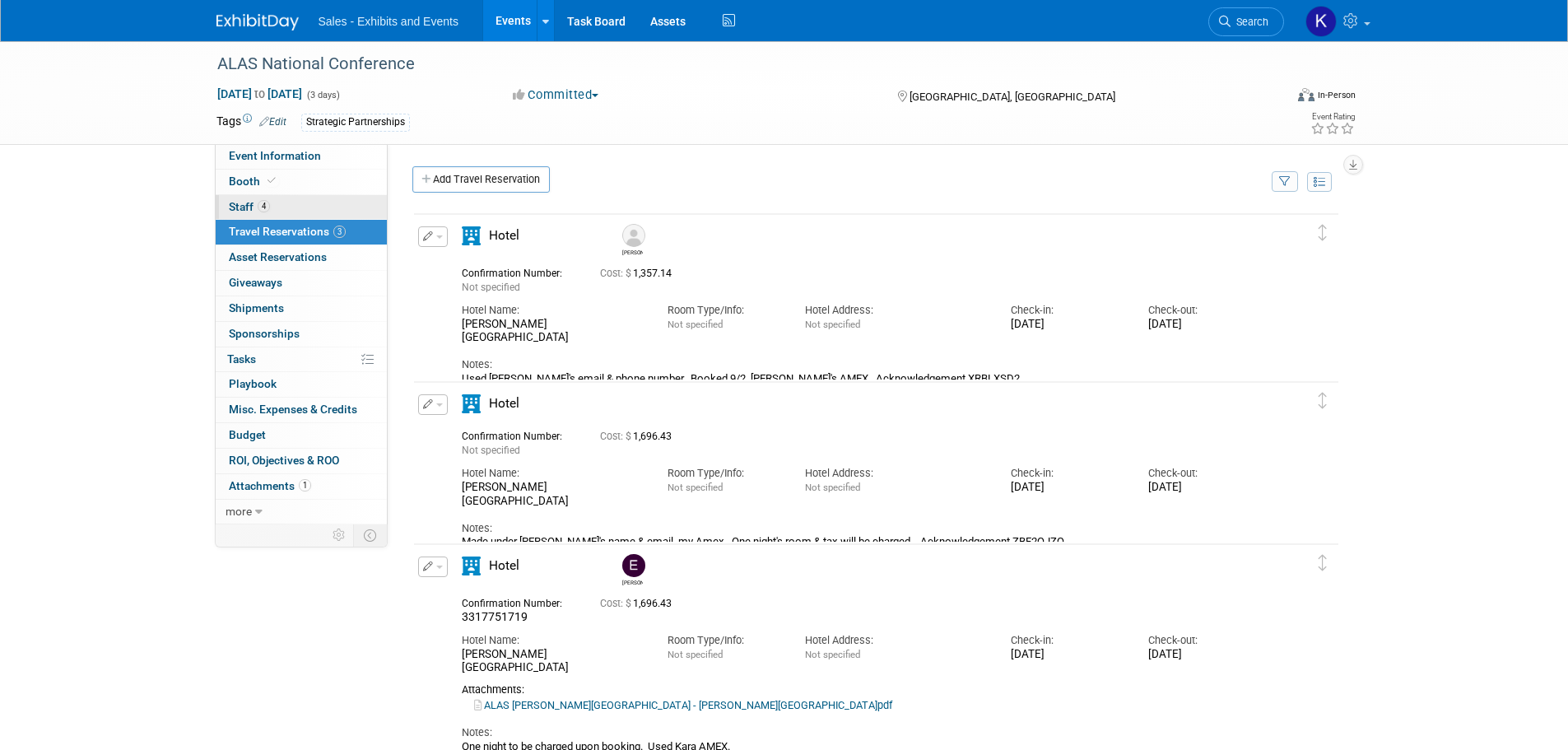
click at [241, 205] on span "Staff 4" at bounding box center [249, 207] width 41 height 13
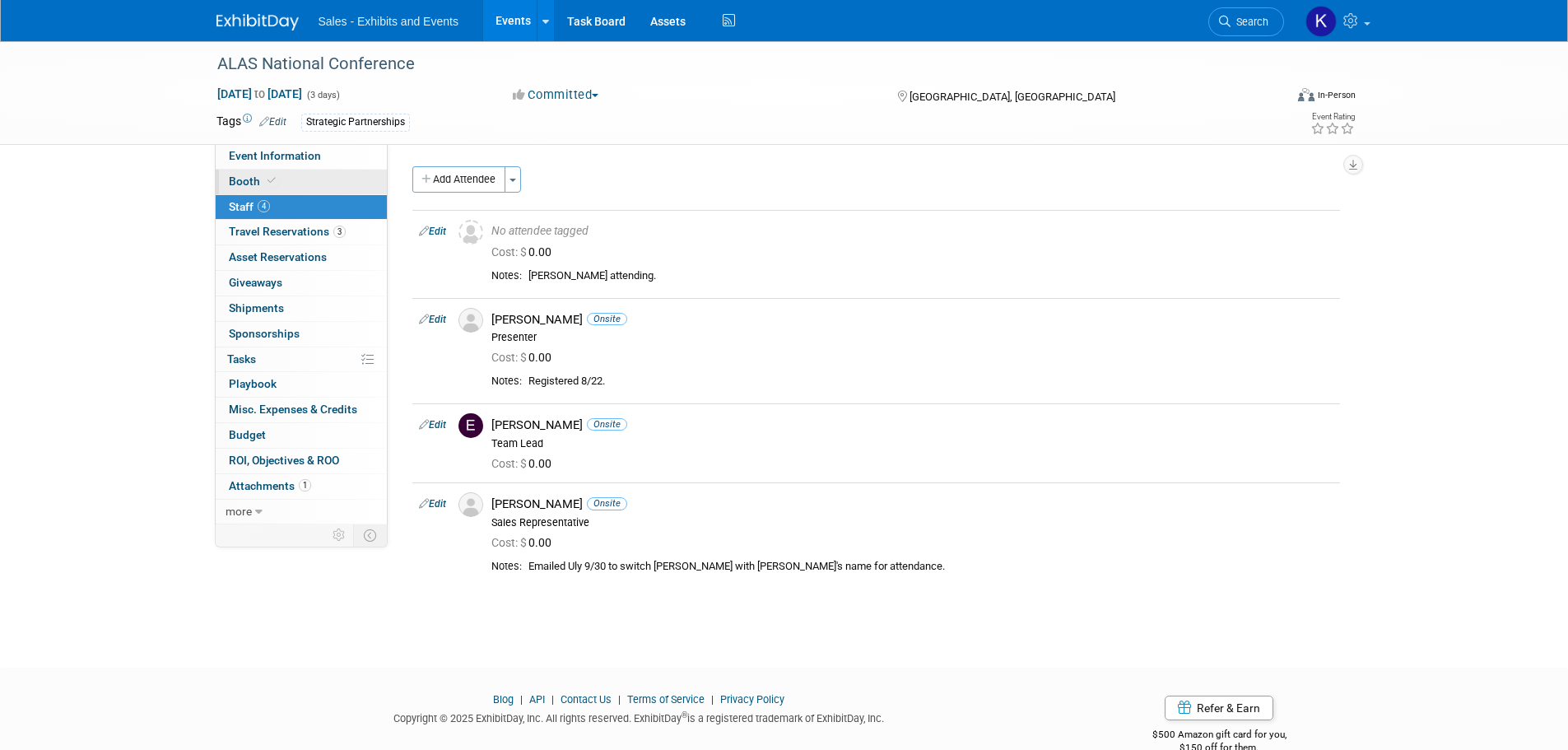
click at [240, 175] on span "Booth" at bounding box center [253, 181] width 50 height 13
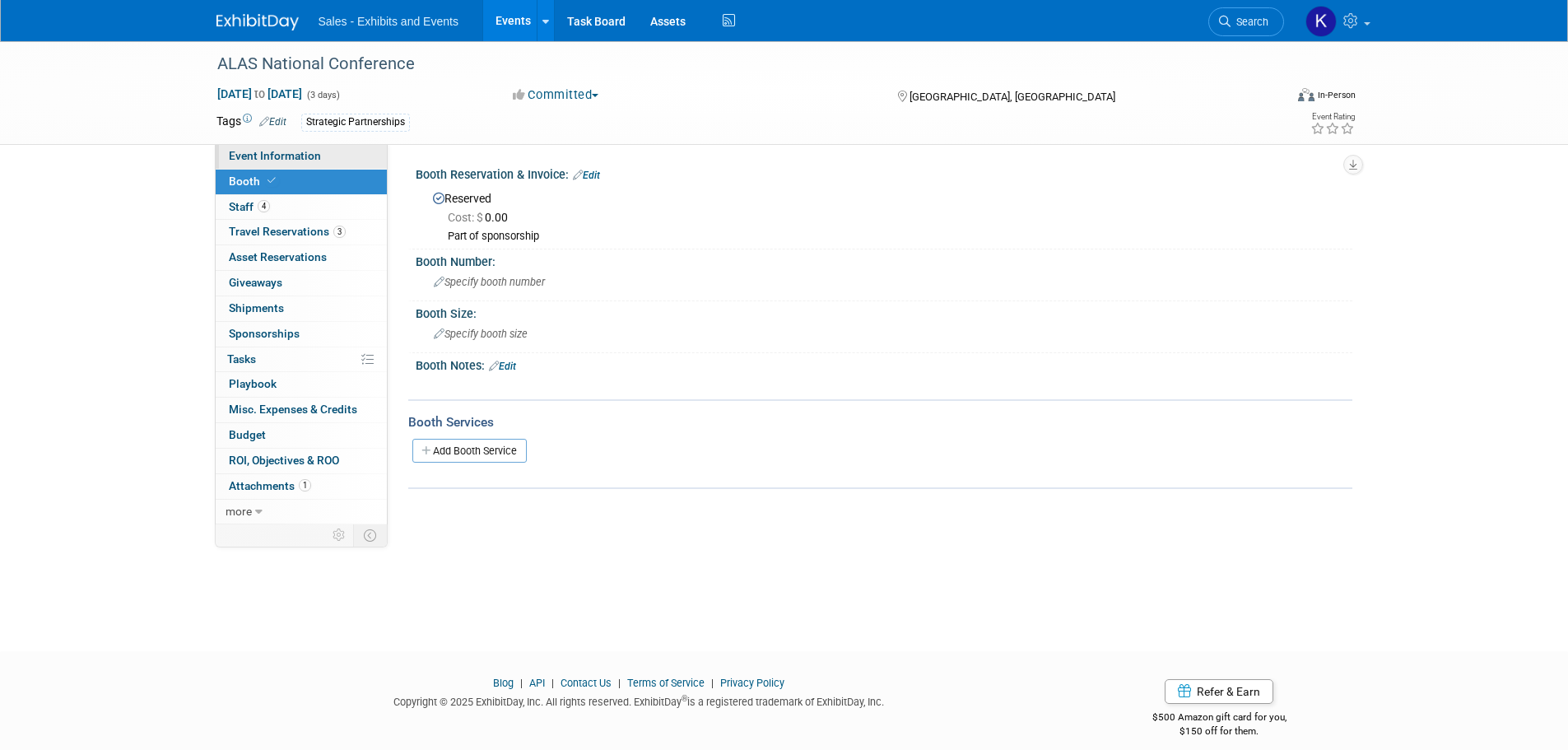
drag, startPoint x: 256, startPoint y: 152, endPoint x: 271, endPoint y: 154, distance: 15.1
click at [257, 152] on span "Event Information" at bounding box center [274, 155] width 92 height 13
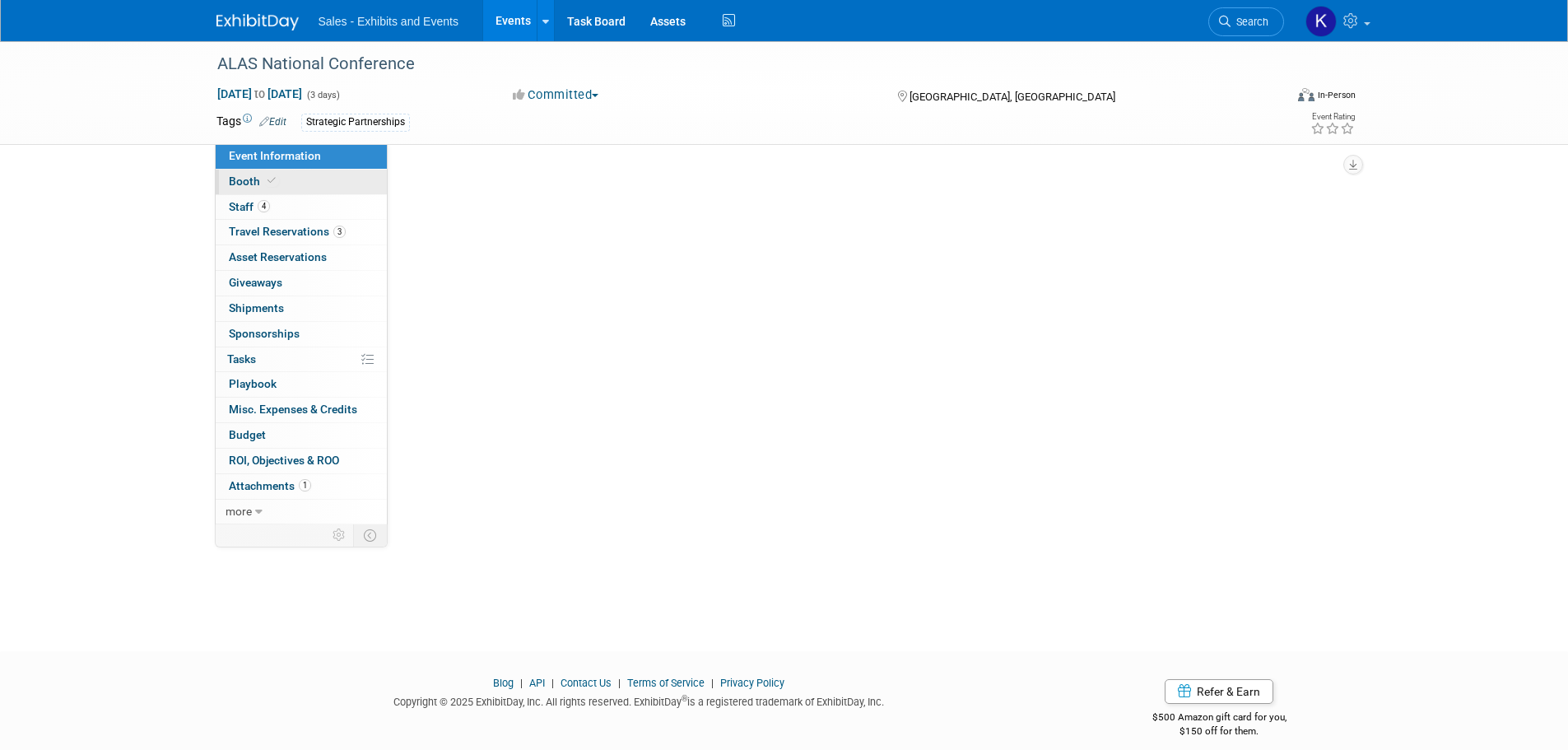
select select "Strategic Partnerships"
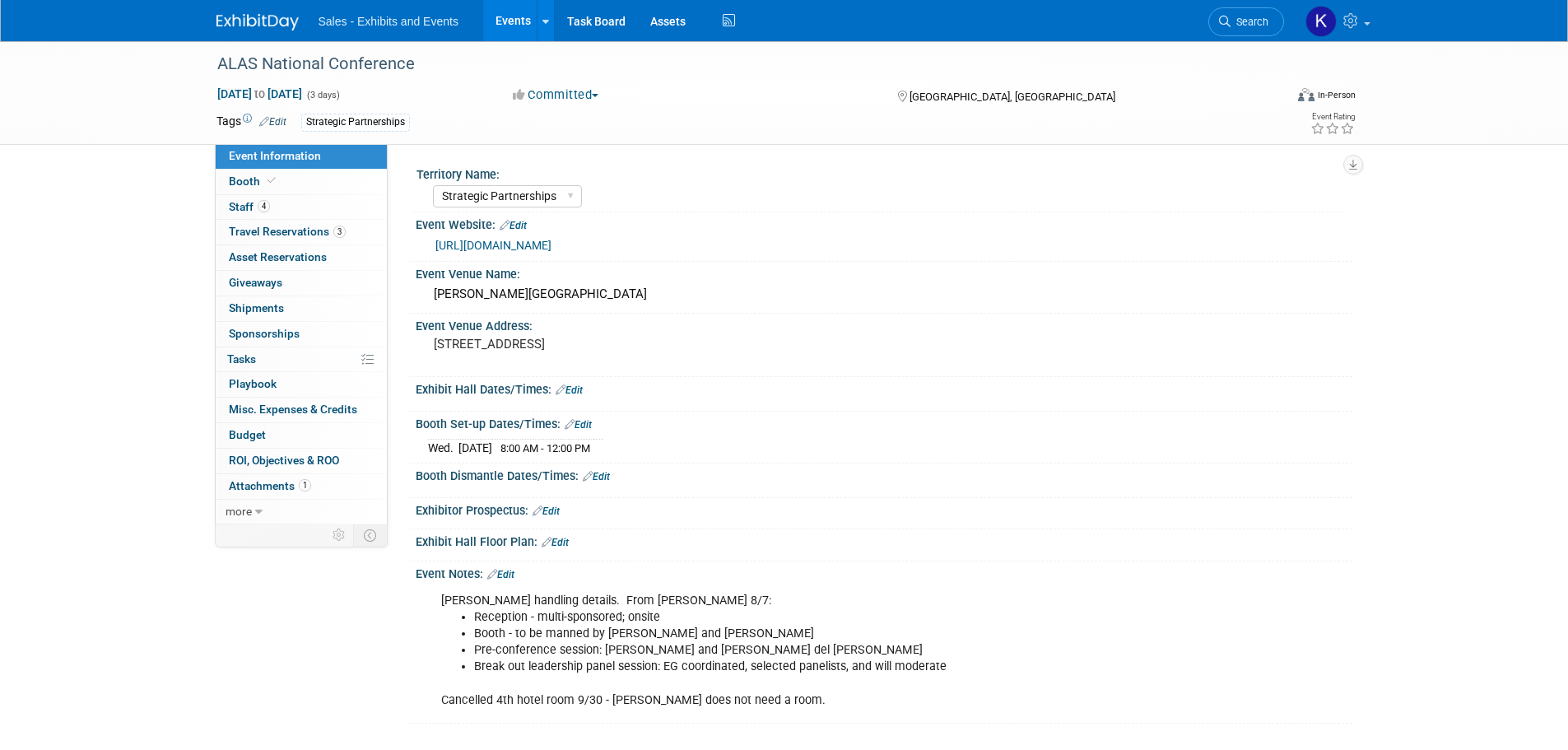
click at [607, 475] on link "Edit" at bounding box center [596, 476] width 28 height 11
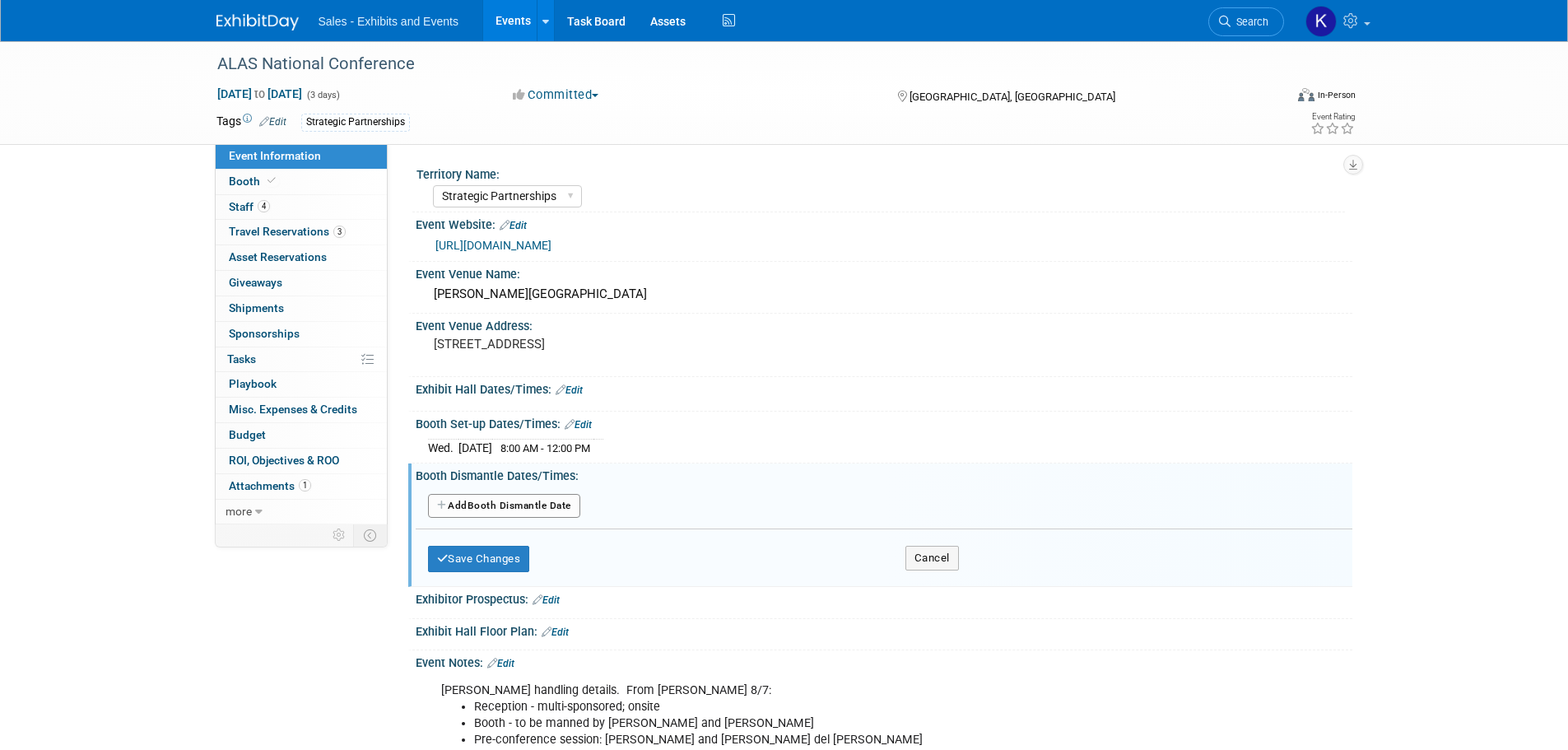
click at [496, 510] on button "Add Another Booth Dismantle Date" at bounding box center [504, 507] width 152 height 25
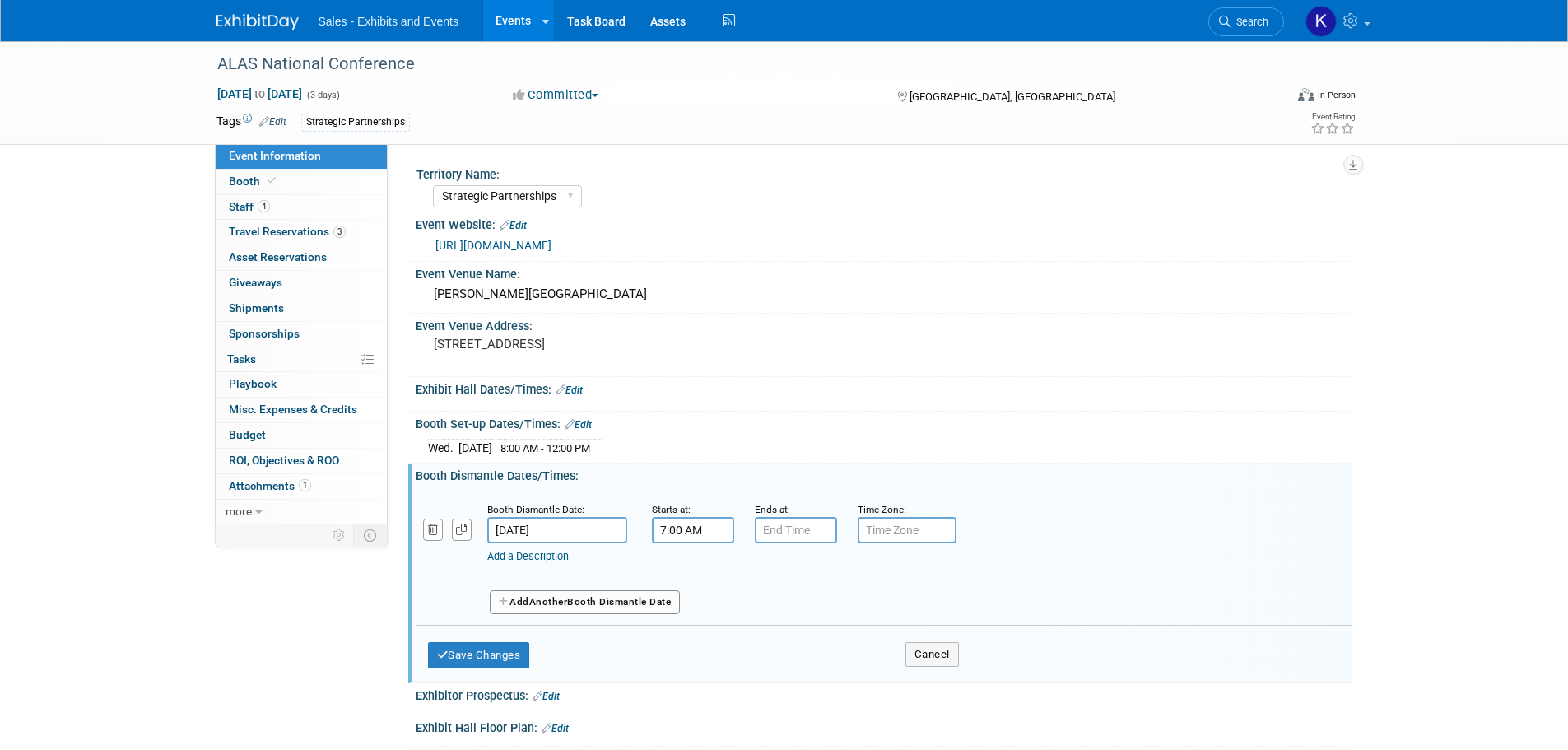
click at [706, 534] on input "7:00 AM" at bounding box center [693, 531] width 82 height 27
click at [697, 634] on span at bounding box center [691, 642] width 29 height 29
click at [697, 635] on span at bounding box center [691, 642] width 29 height 29
click at [696, 635] on span at bounding box center [691, 642] width 29 height 29
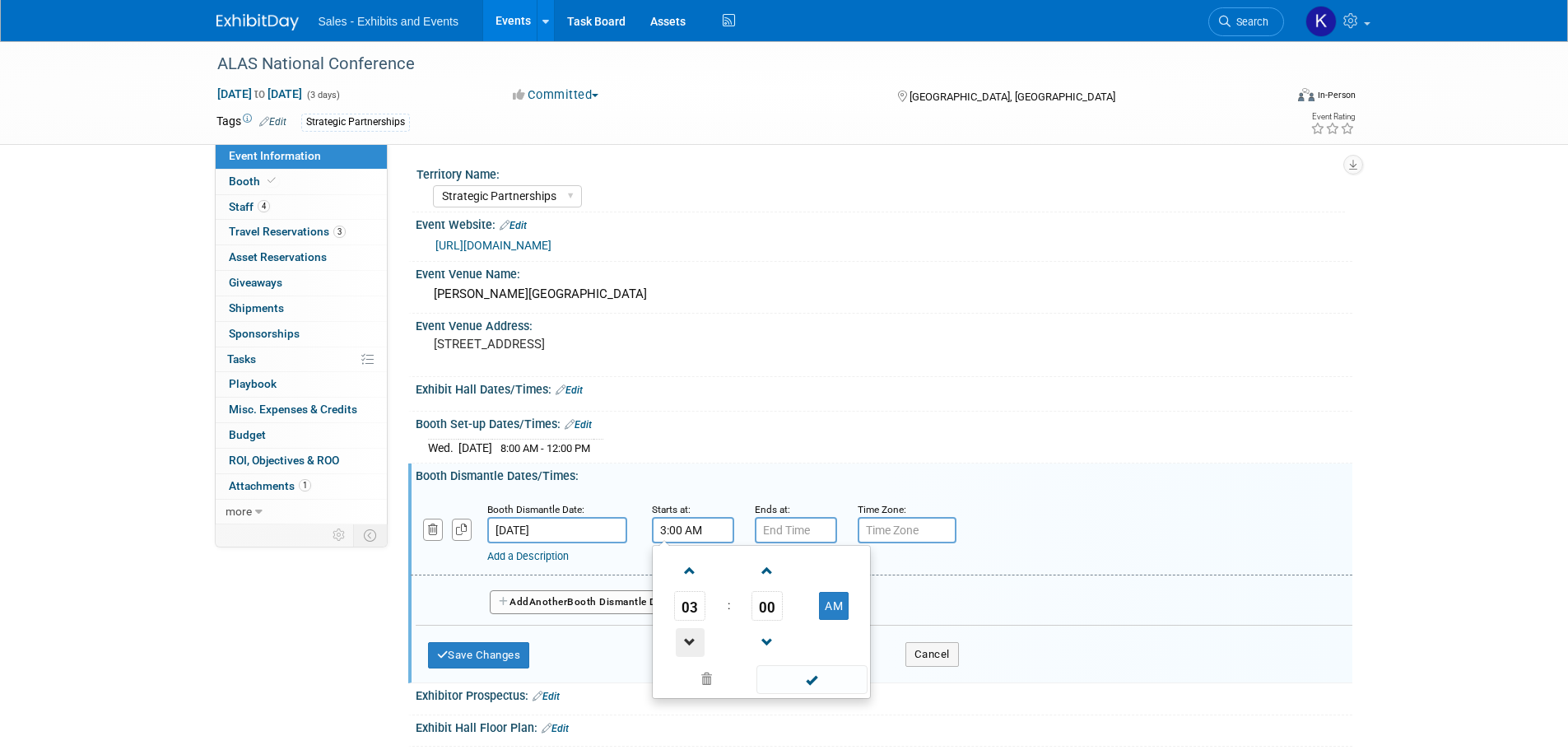
click at [696, 635] on span at bounding box center [691, 642] width 29 height 29
drag, startPoint x: 688, startPoint y: 637, endPoint x: 721, endPoint y: 635, distance: 33.1
click at [691, 637] on span at bounding box center [691, 642] width 29 height 29
click at [828, 603] on button "AM" at bounding box center [834, 605] width 30 height 28
type input "1:00 PM"
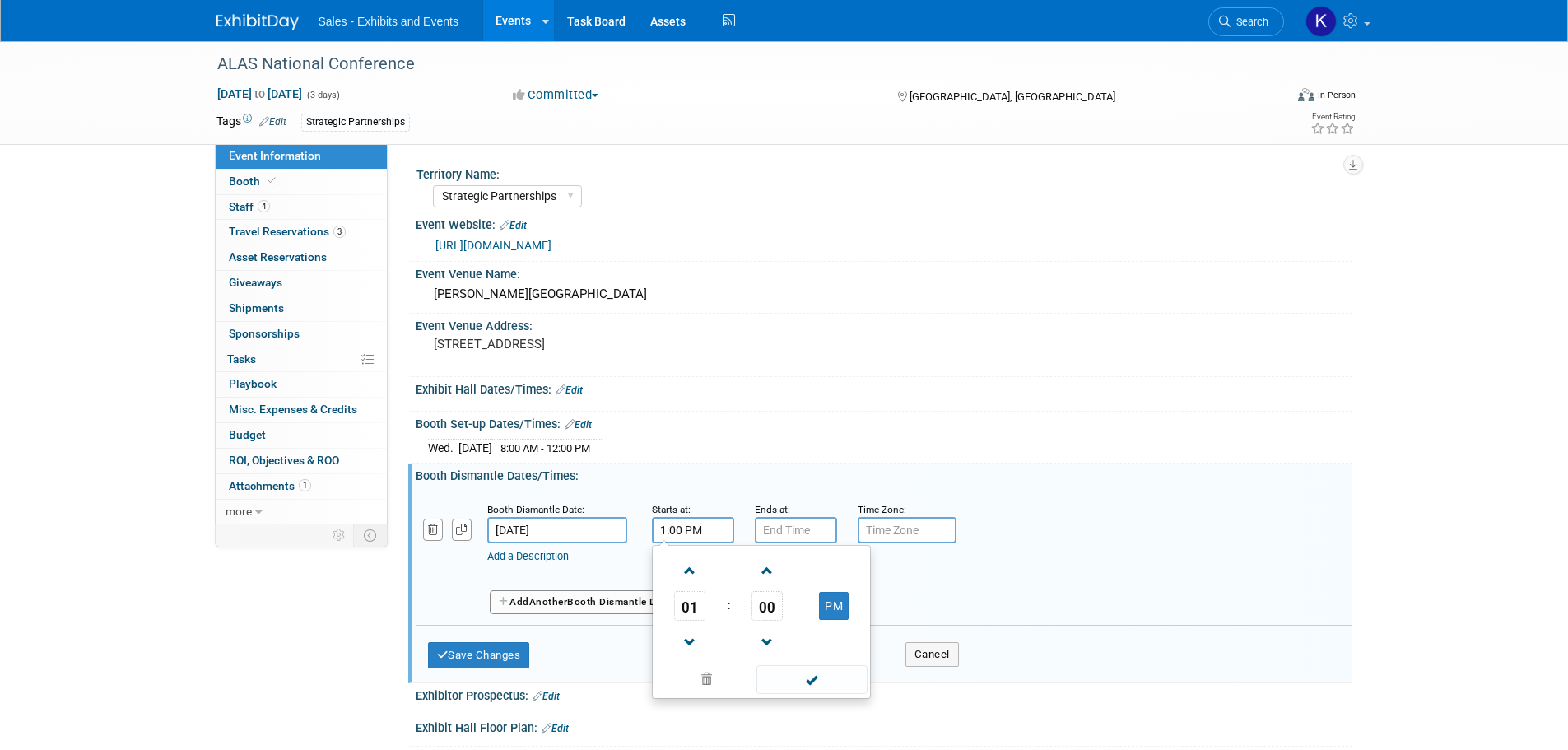
drag, startPoint x: 808, startPoint y: 682, endPoint x: 763, endPoint y: 682, distance: 45.0
click at [804, 682] on span at bounding box center [812, 679] width 111 height 29
click at [474, 655] on button "Save Changes" at bounding box center [478, 656] width 102 height 27
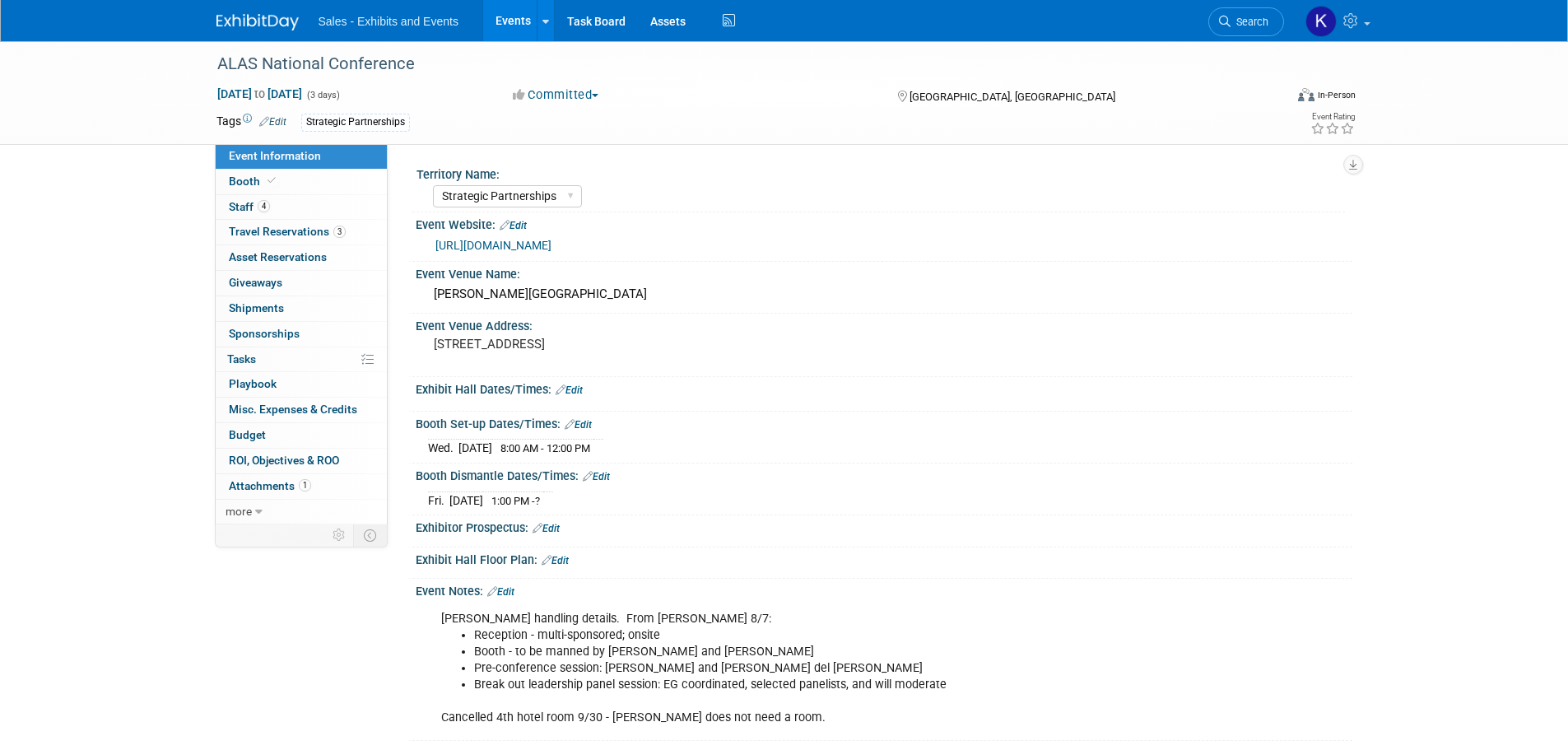
click at [268, 21] on img at bounding box center [257, 22] width 82 height 16
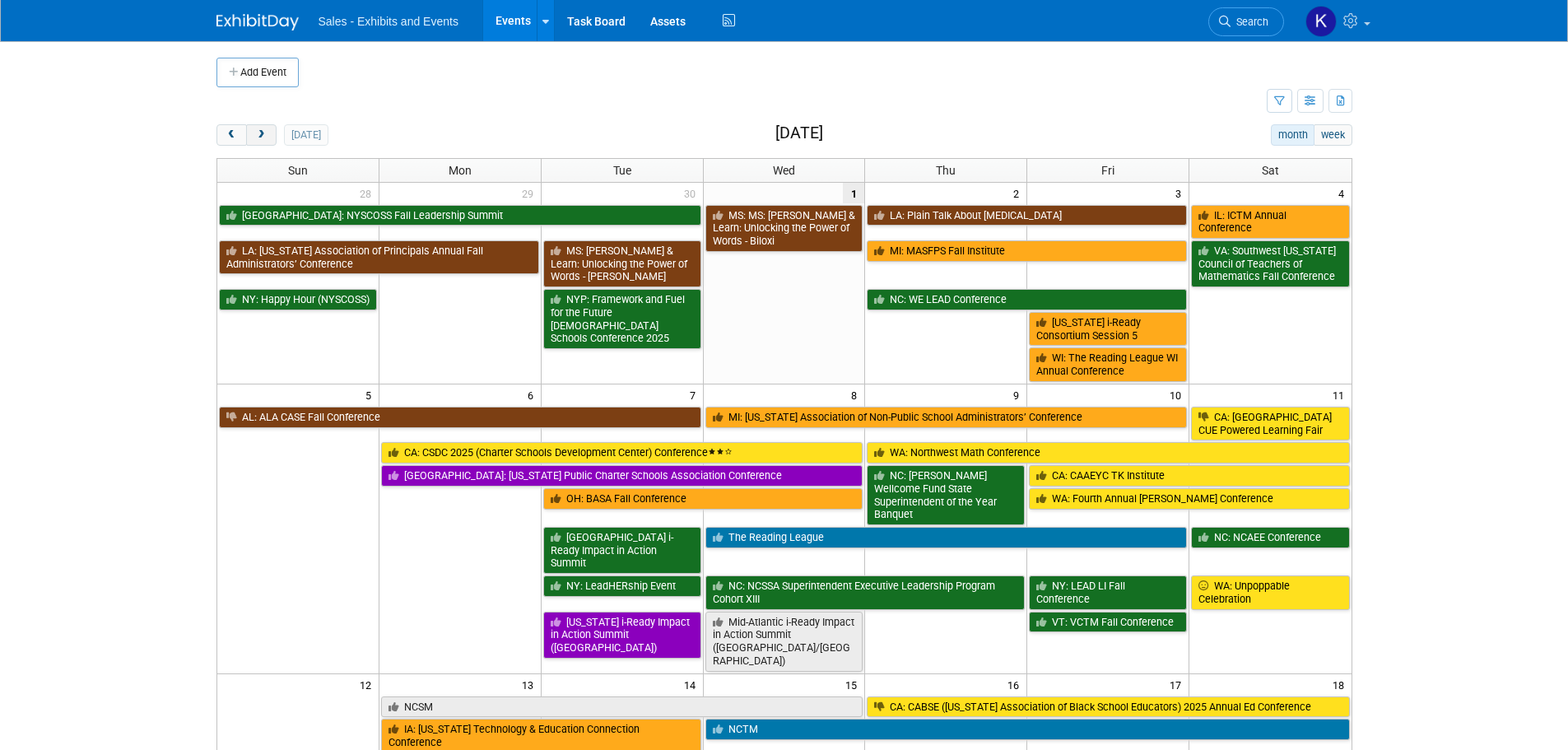
click at [258, 142] on button "next" at bounding box center [261, 134] width 30 height 21
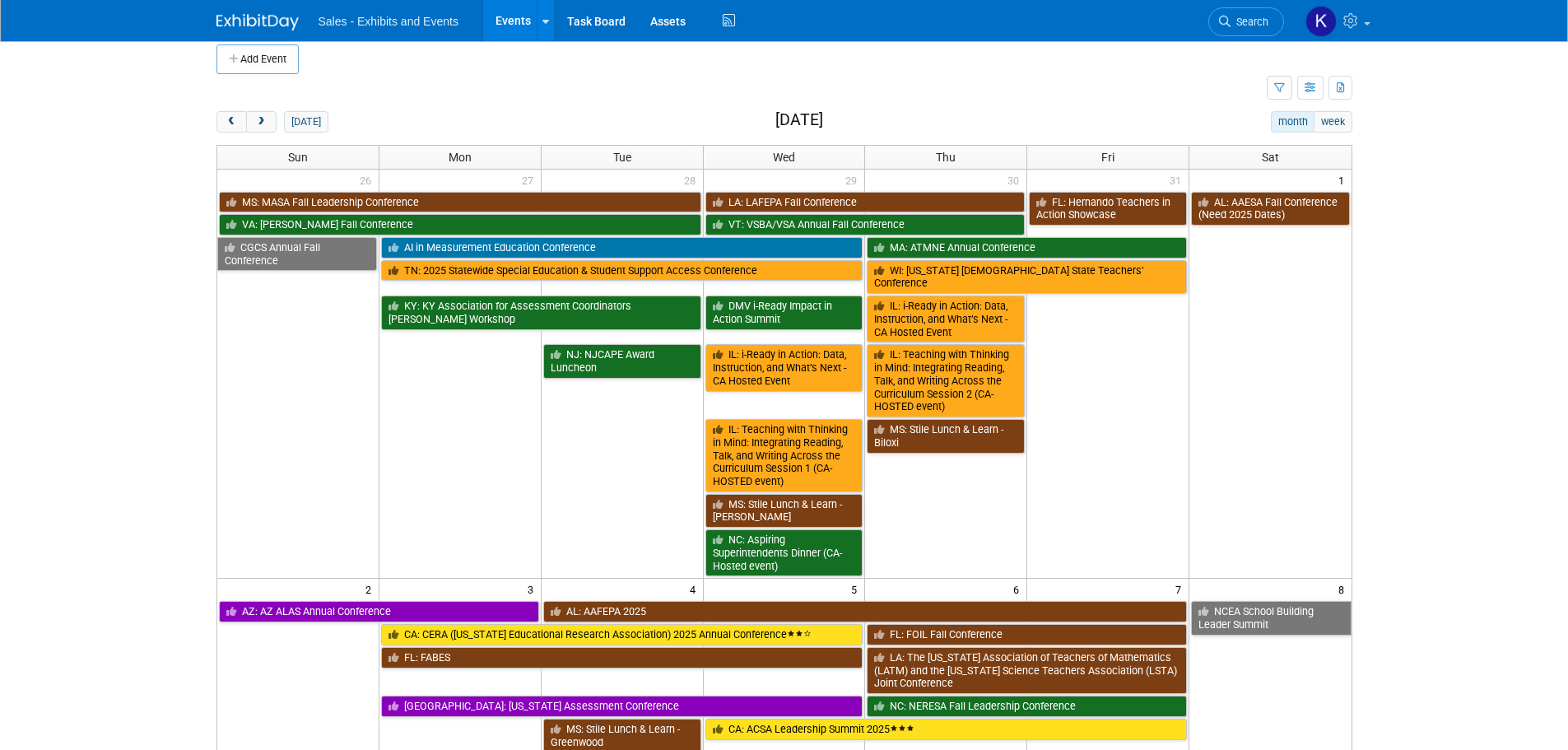
scroll to position [577, 0]
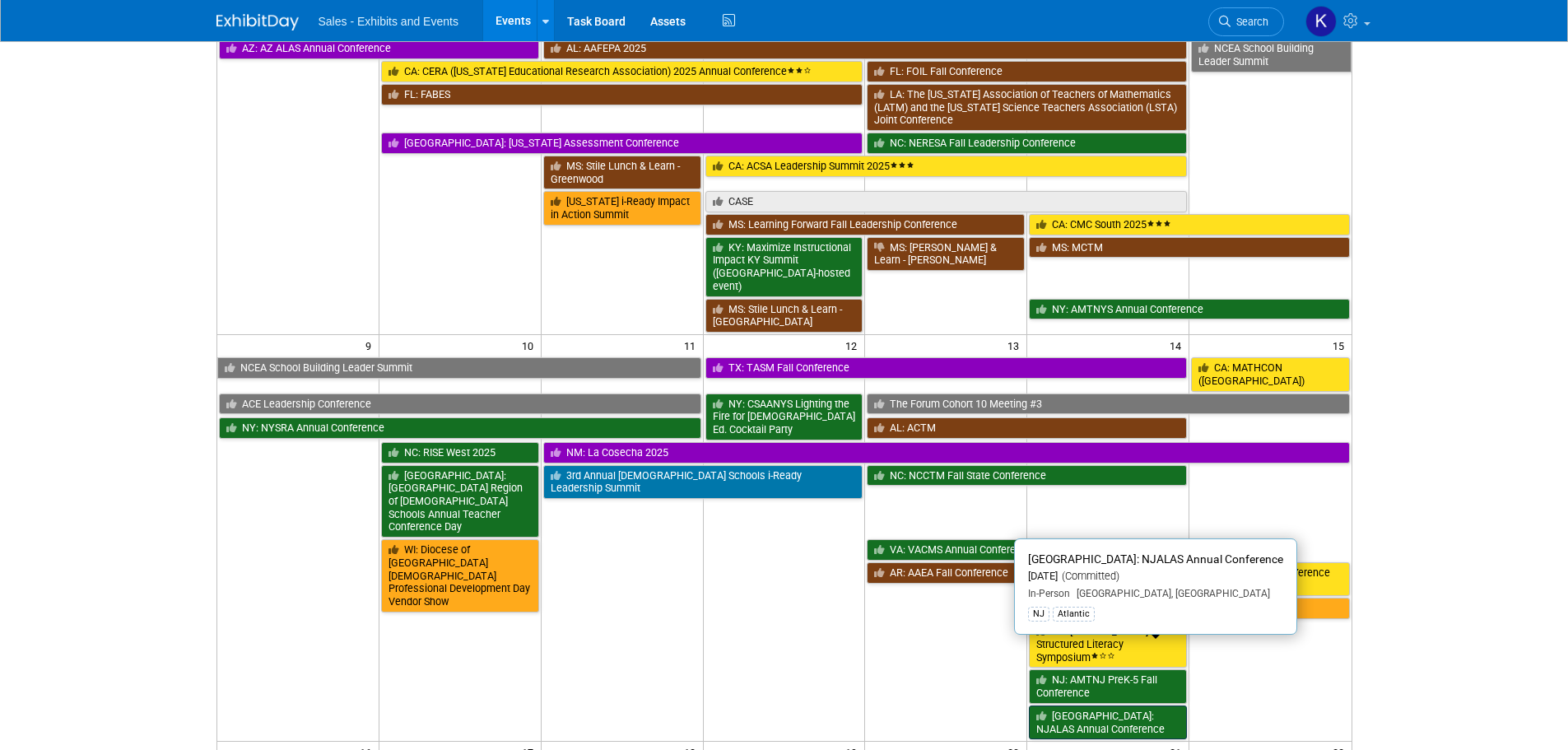
click at [1100, 706] on link "[GEOGRAPHIC_DATA]: NJALAS Annual Conference" at bounding box center [1108, 722] width 158 height 33
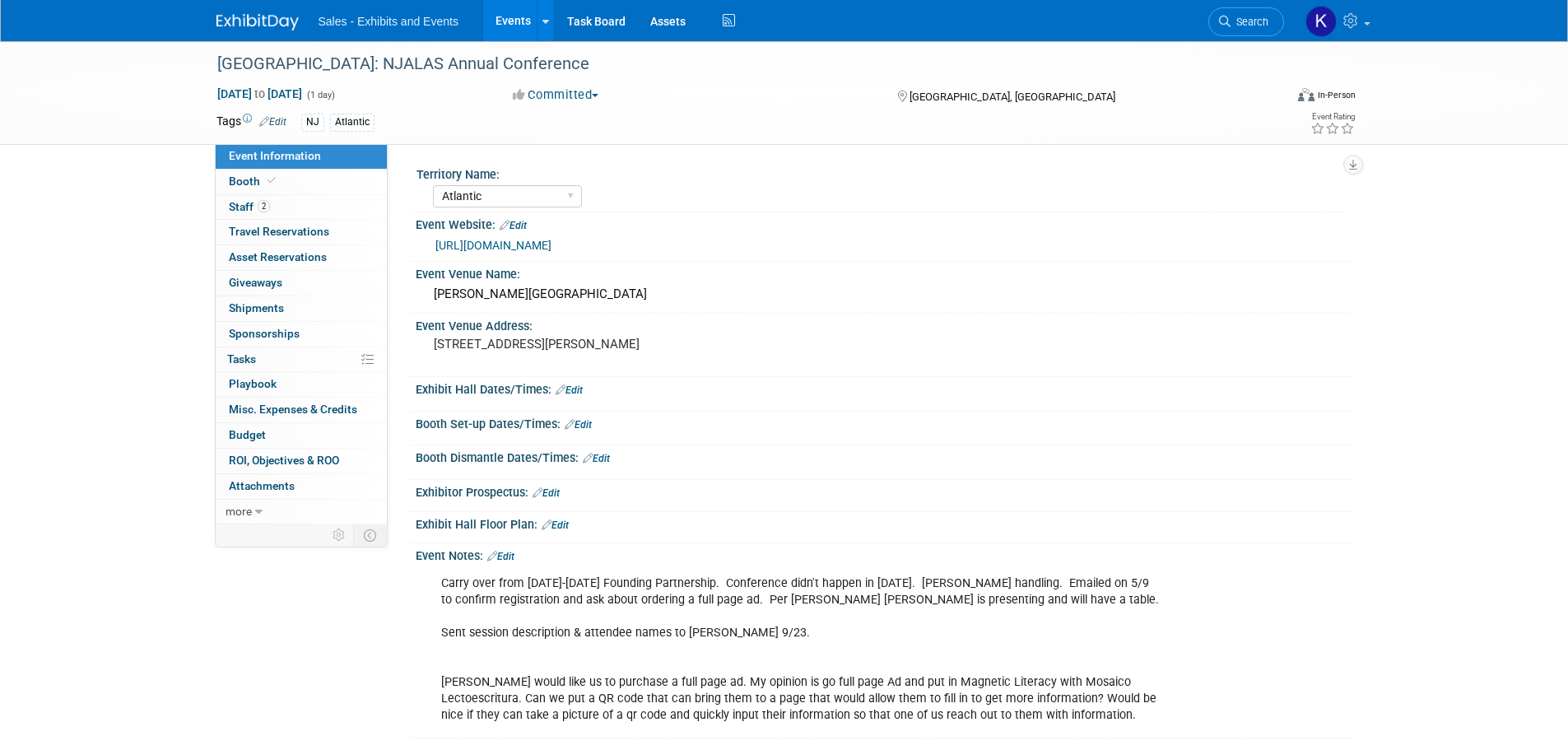
select select "Atlantic"
click at [245, 205] on span "Staff 2" at bounding box center [249, 207] width 41 height 13
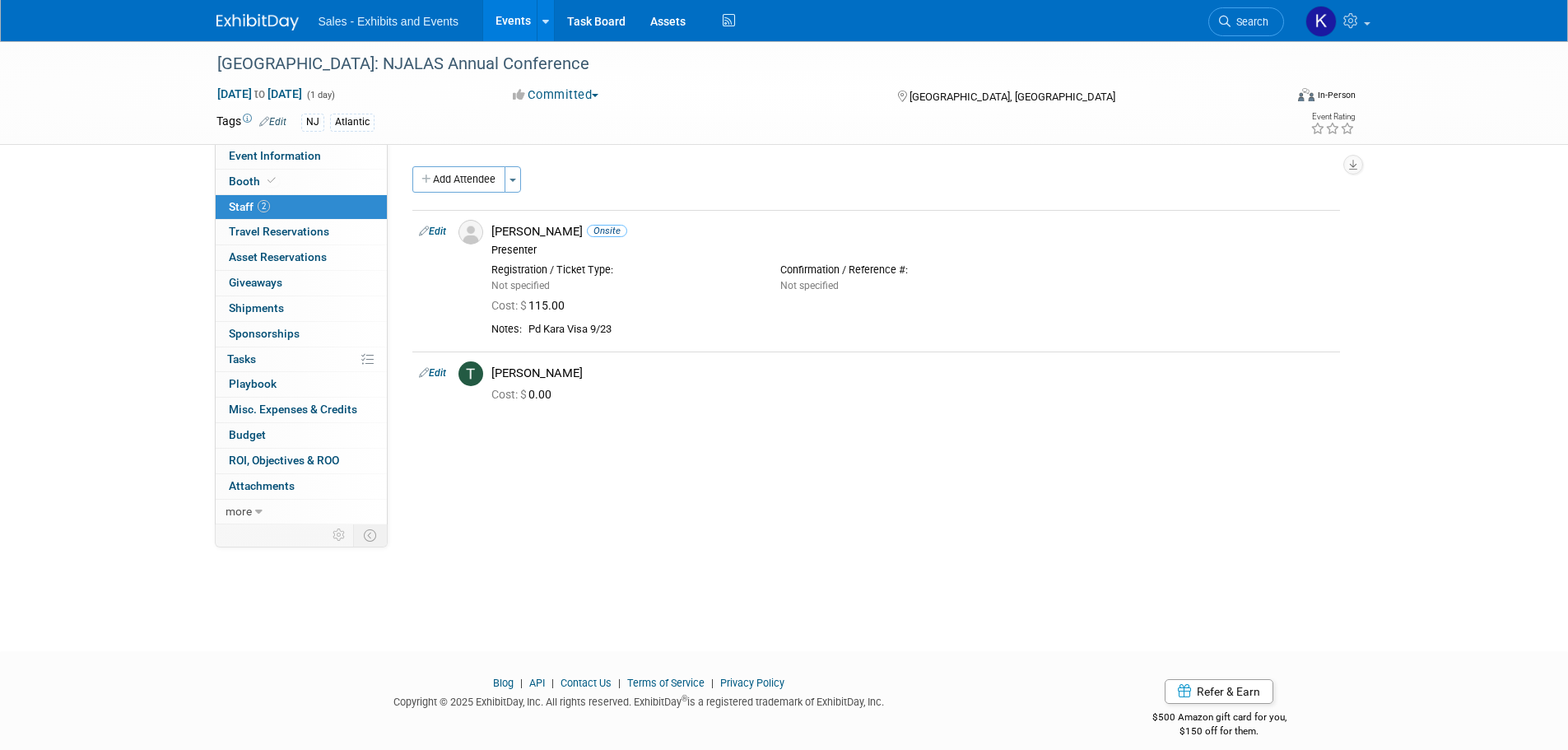
click at [233, 17] on img at bounding box center [257, 22] width 82 height 16
